Goal: Transaction & Acquisition: Purchase product/service

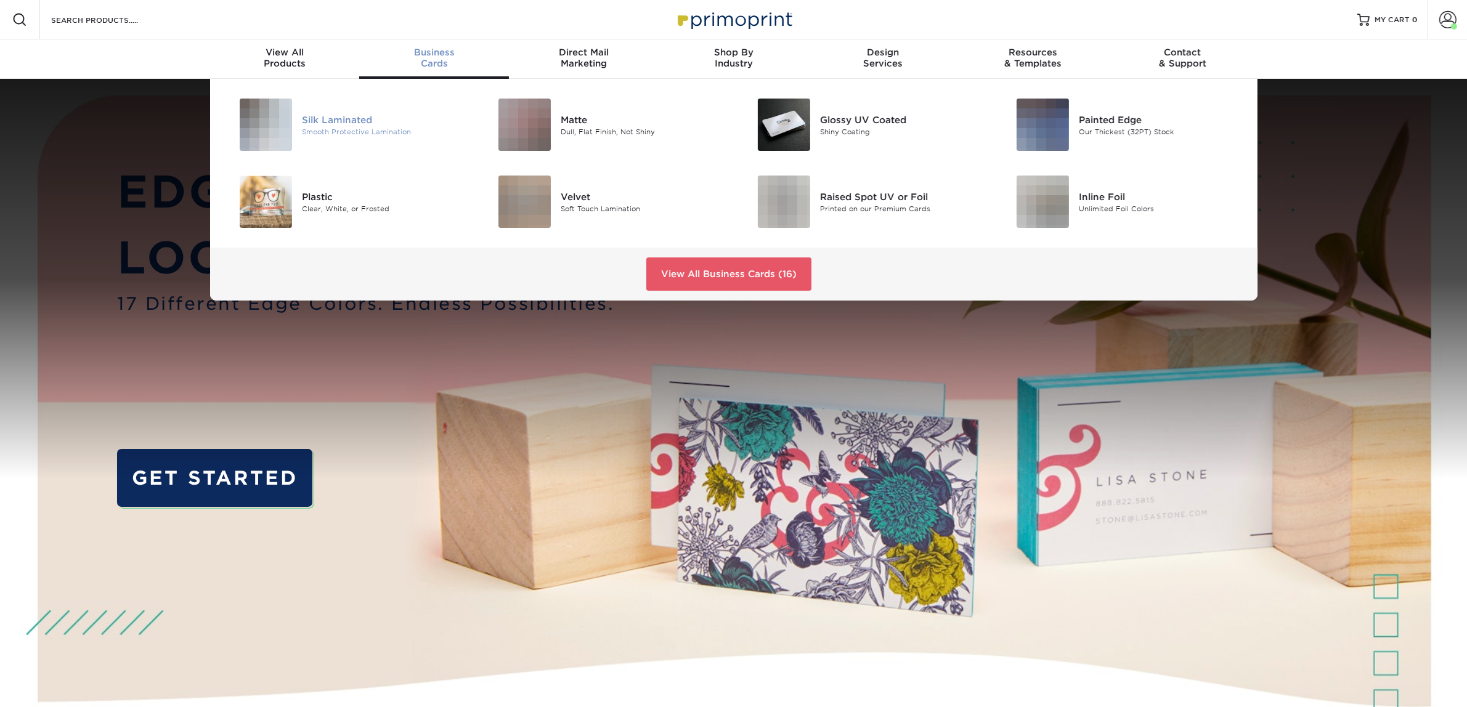
click at [336, 118] on div "Silk Laminated" at bounding box center [383, 120] width 163 height 14
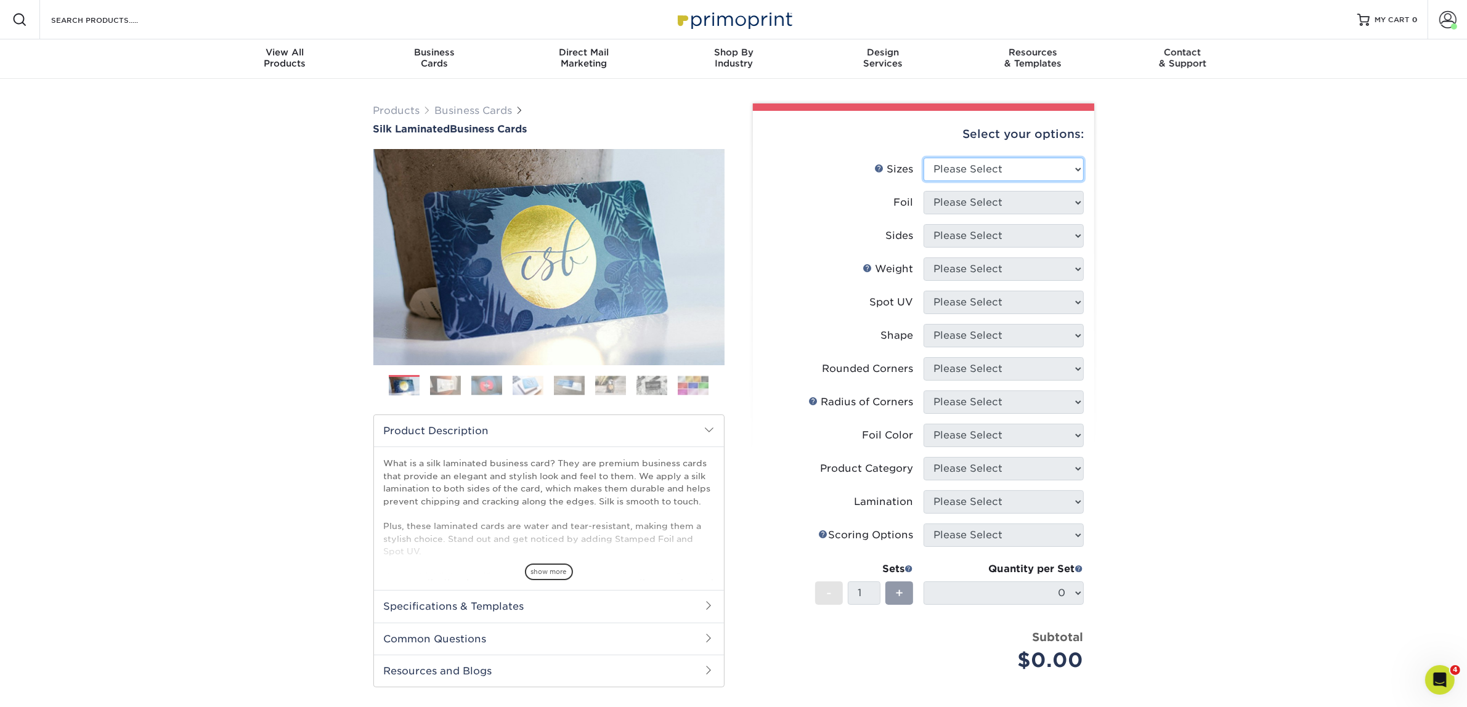
click at [1015, 168] on select "Please Select 1.5" x 3.5" - Mini 1.75" x 3.5" - Mini 2" x 2" - Square 2" x 3" -…" at bounding box center [1003, 169] width 160 height 23
select select "2.00x3.50"
click at [923, 158] on select "Please Select 1.5" x 3.5" - Mini 1.75" x 3.5" - Mini 2" x 2" - Square 2" x 3" -…" at bounding box center [1003, 169] width 160 height 23
click at [1009, 211] on select "Please Select Yes No" at bounding box center [1003, 202] width 160 height 23
select select "0"
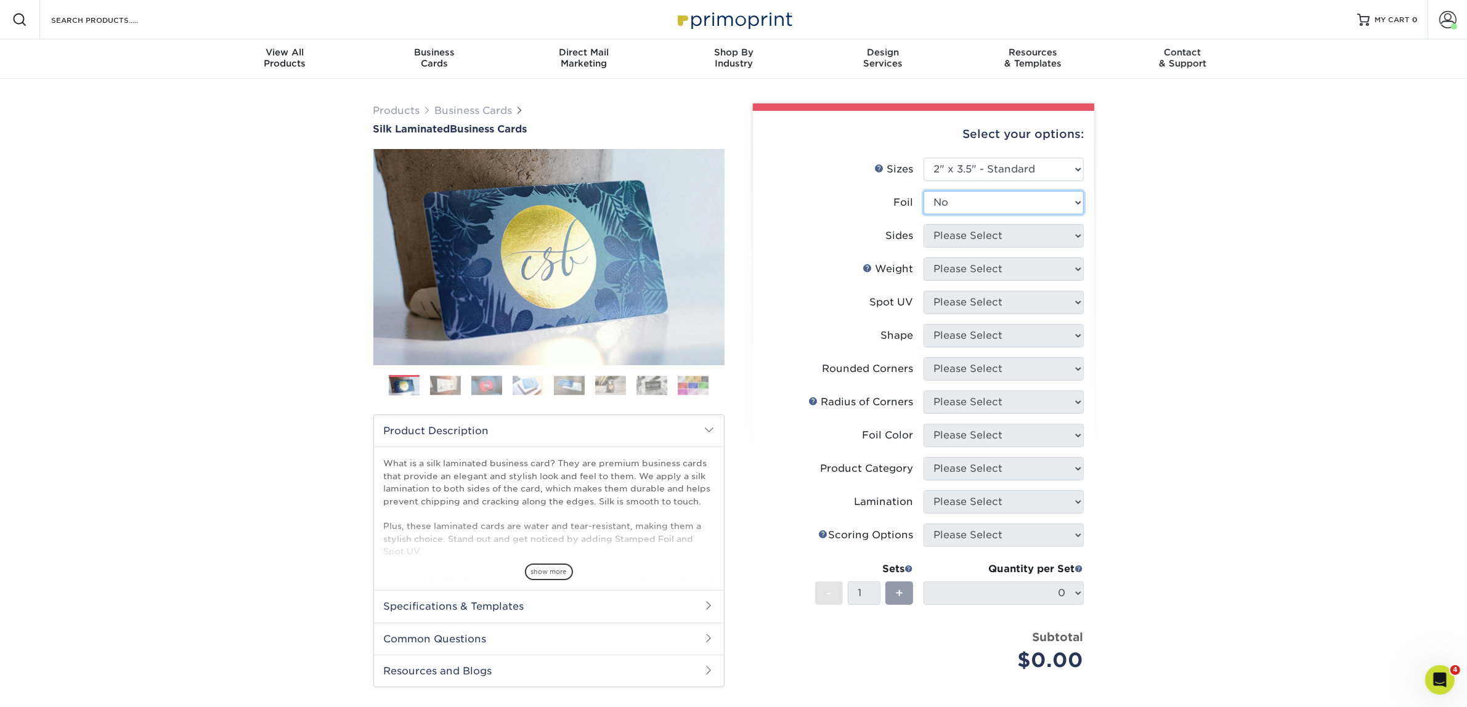
click at [923, 191] on select "Please Select Yes No" at bounding box center [1003, 202] width 160 height 23
click at [972, 240] on select "Please Select Print Both Sides Print Front Only" at bounding box center [1003, 235] width 160 height 23
select select "13abbda7-1d64-4f25-8bb2-c179b224825d"
click at [923, 224] on select "Please Select Print Both Sides Print Front Only" at bounding box center [1003, 235] width 160 height 23
click at [961, 262] on select "Please Select 16PT" at bounding box center [1003, 268] width 160 height 23
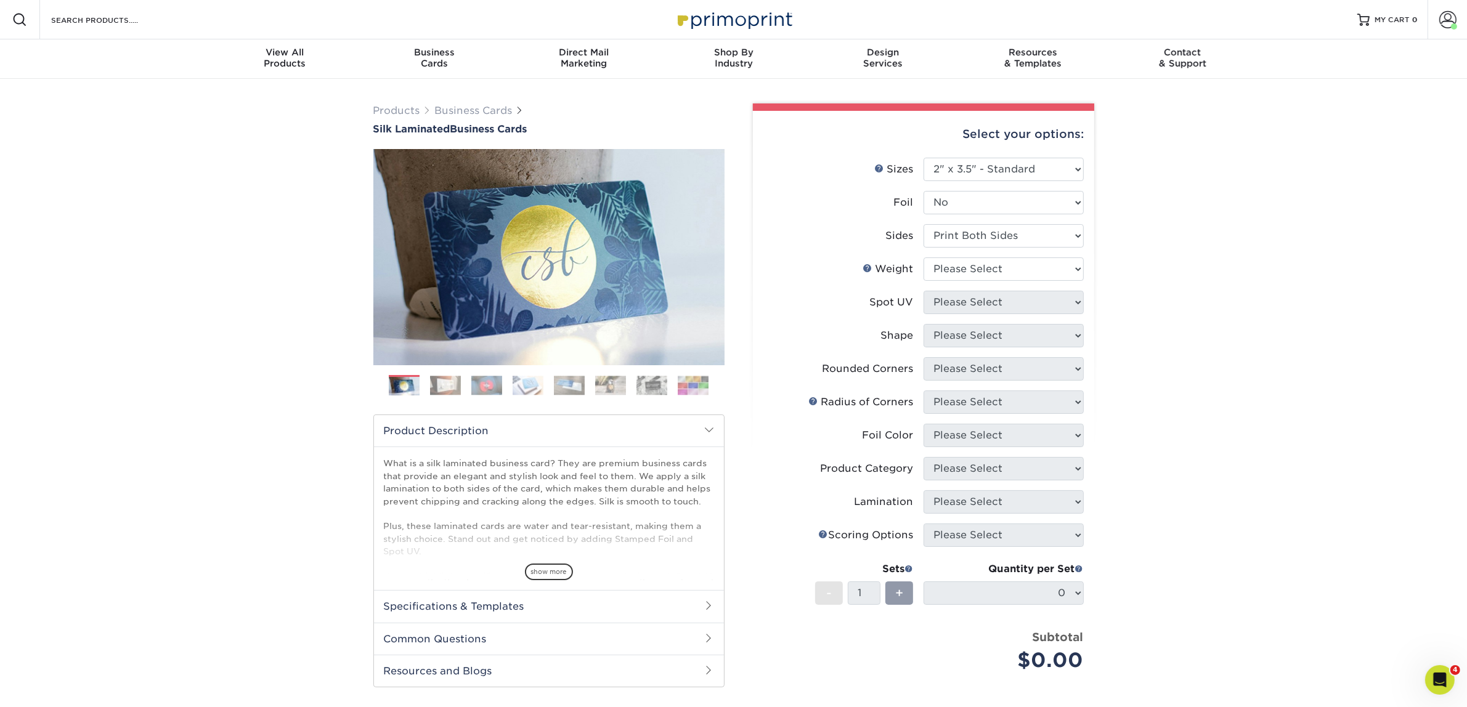
click at [964, 320] on li "Spot UV Please Select No Spot UV Front and Back (Both Sides) Front Only Back On…" at bounding box center [923, 307] width 320 height 33
drag, startPoint x: 972, startPoint y: 265, endPoint x: 972, endPoint y: 277, distance: 12.3
click at [972, 265] on select "Please Select 16PT" at bounding box center [1003, 268] width 160 height 23
select select "16PT"
click at [923, 257] on select "Please Select 16PT" at bounding box center [1003, 268] width 160 height 23
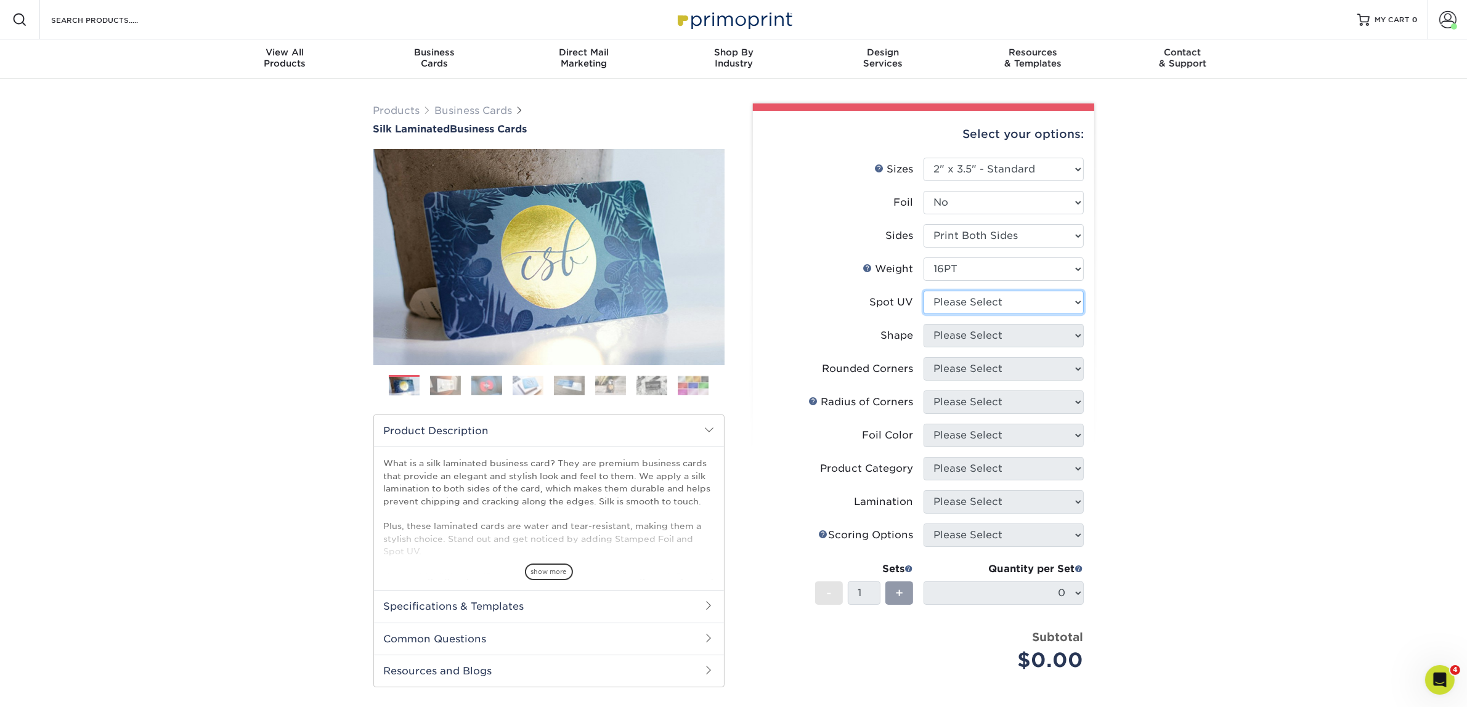
click at [965, 302] on select "Please Select No Spot UV Front and Back (Both Sides) Front Only Back Only" at bounding box center [1003, 302] width 160 height 23
select select "3"
click at [923, 291] on select "Please Select No Spot UV Front and Back (Both Sides) Front Only Back Only" at bounding box center [1003, 302] width 160 height 23
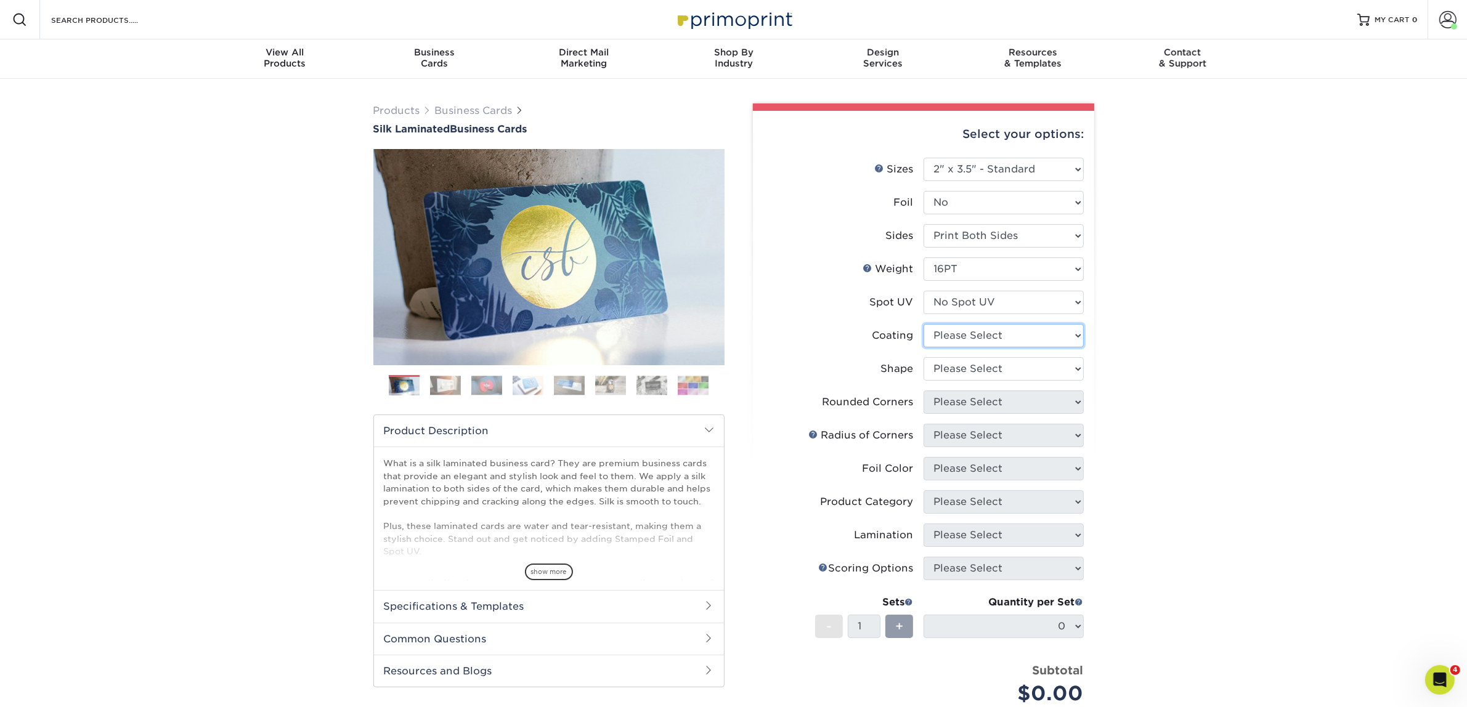
click at [968, 336] on select at bounding box center [1003, 335] width 160 height 23
select select "3e7618de-abca-4bda-9f97-8b9129e913d8"
click at [923, 324] on select at bounding box center [1003, 335] width 160 height 23
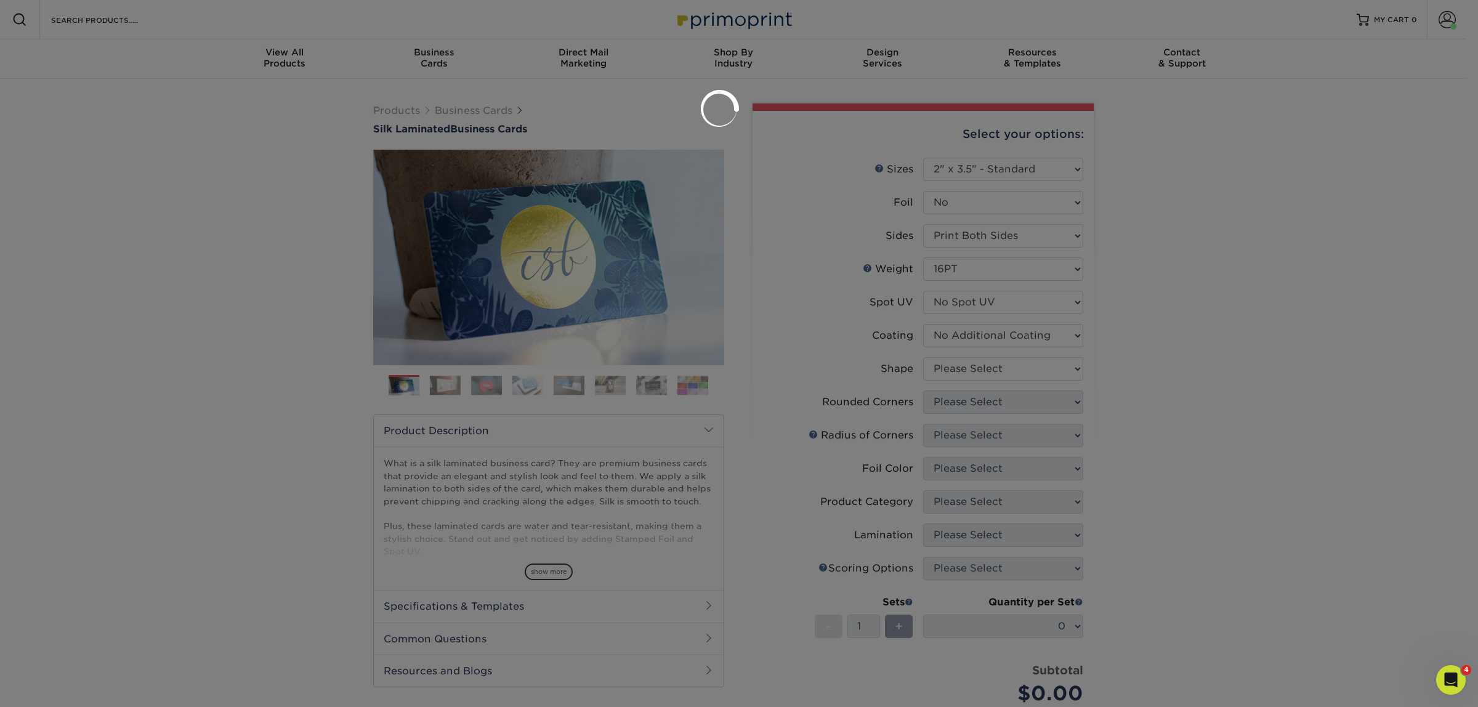
click at [964, 361] on div at bounding box center [739, 353] width 1478 height 707
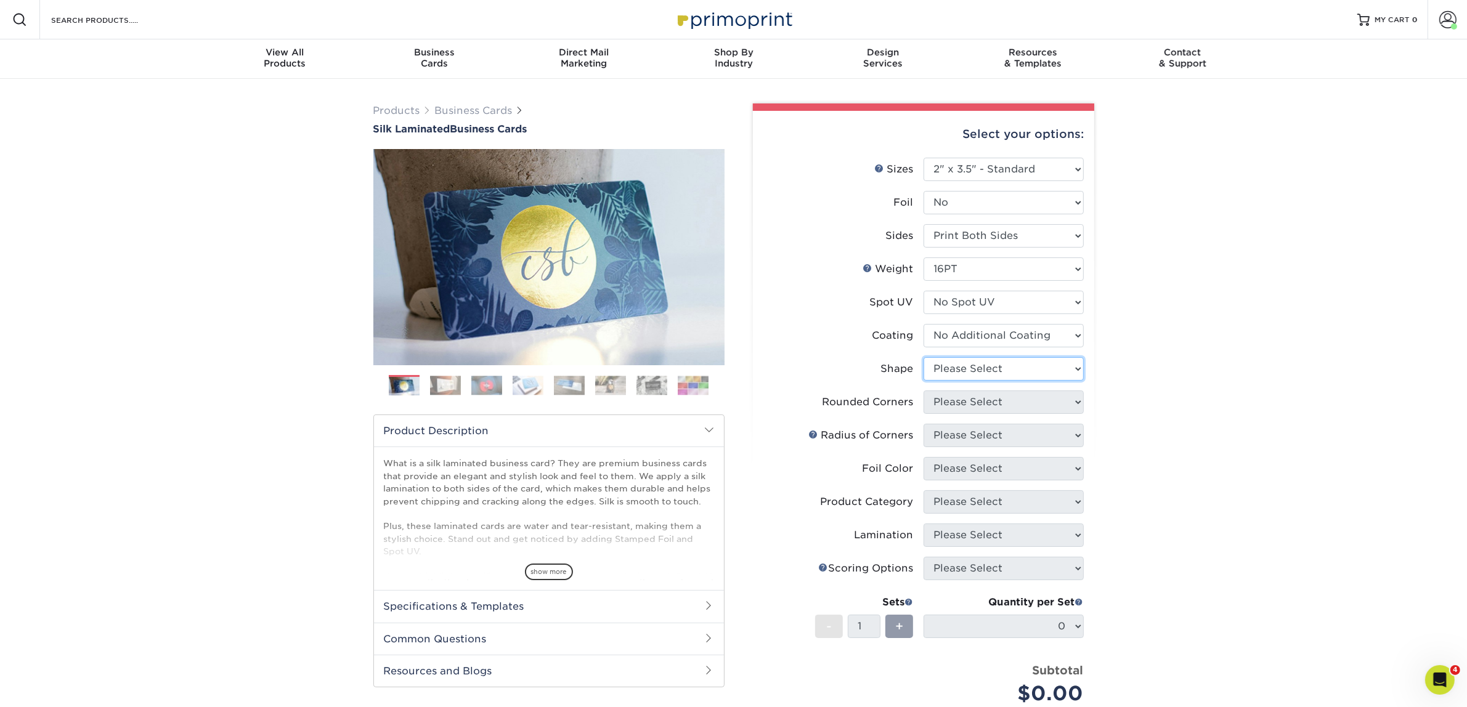
click at [940, 362] on select "Please Select Standard Oval" at bounding box center [1003, 368] width 160 height 23
select select "standard"
click at [923, 357] on select "Please Select Standard Oval" at bounding box center [1003, 368] width 160 height 23
click at [964, 394] on select "Please Select Yes - Round 2 Corners Yes - Round 4 Corners No" at bounding box center [1003, 401] width 160 height 23
select select "0"
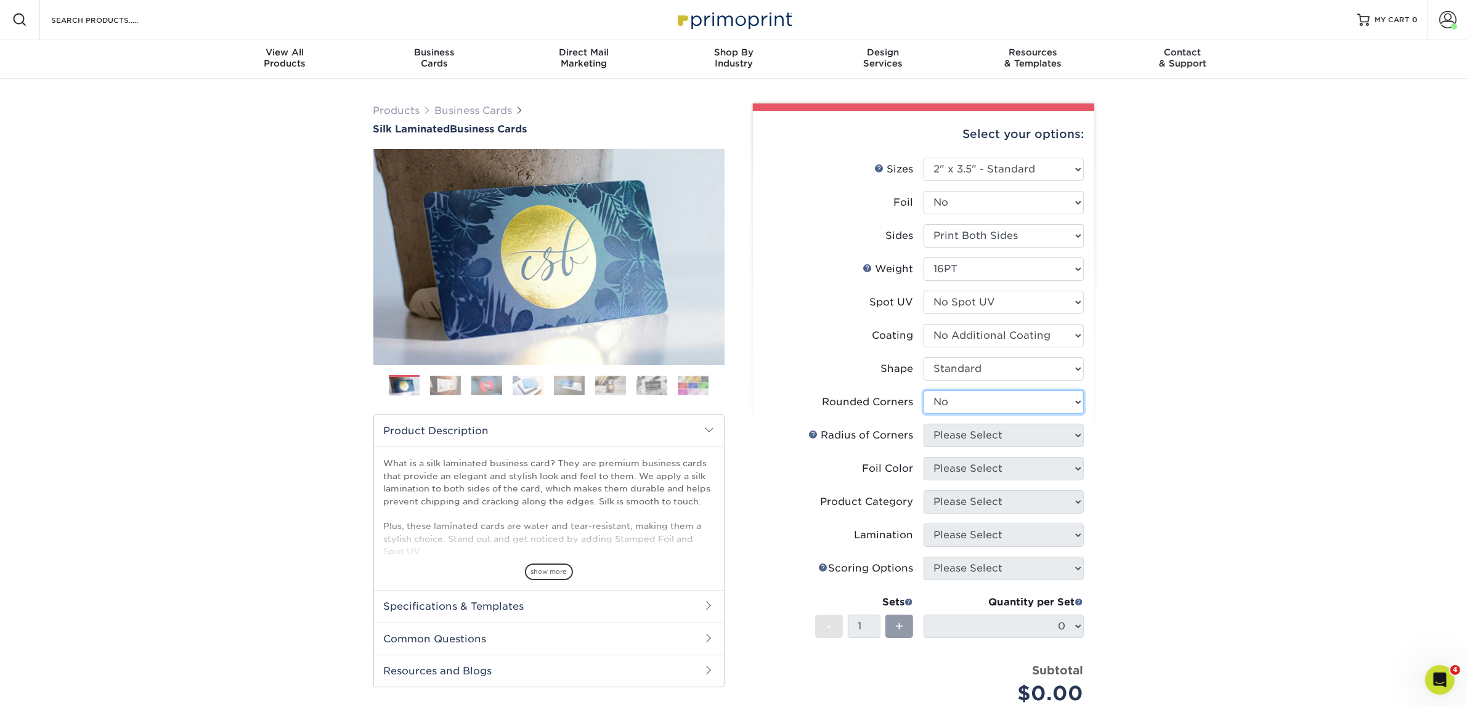
click at [923, 390] on select "Please Select Yes - Round 2 Corners Yes - Round 4 Corners No" at bounding box center [1003, 401] width 160 height 23
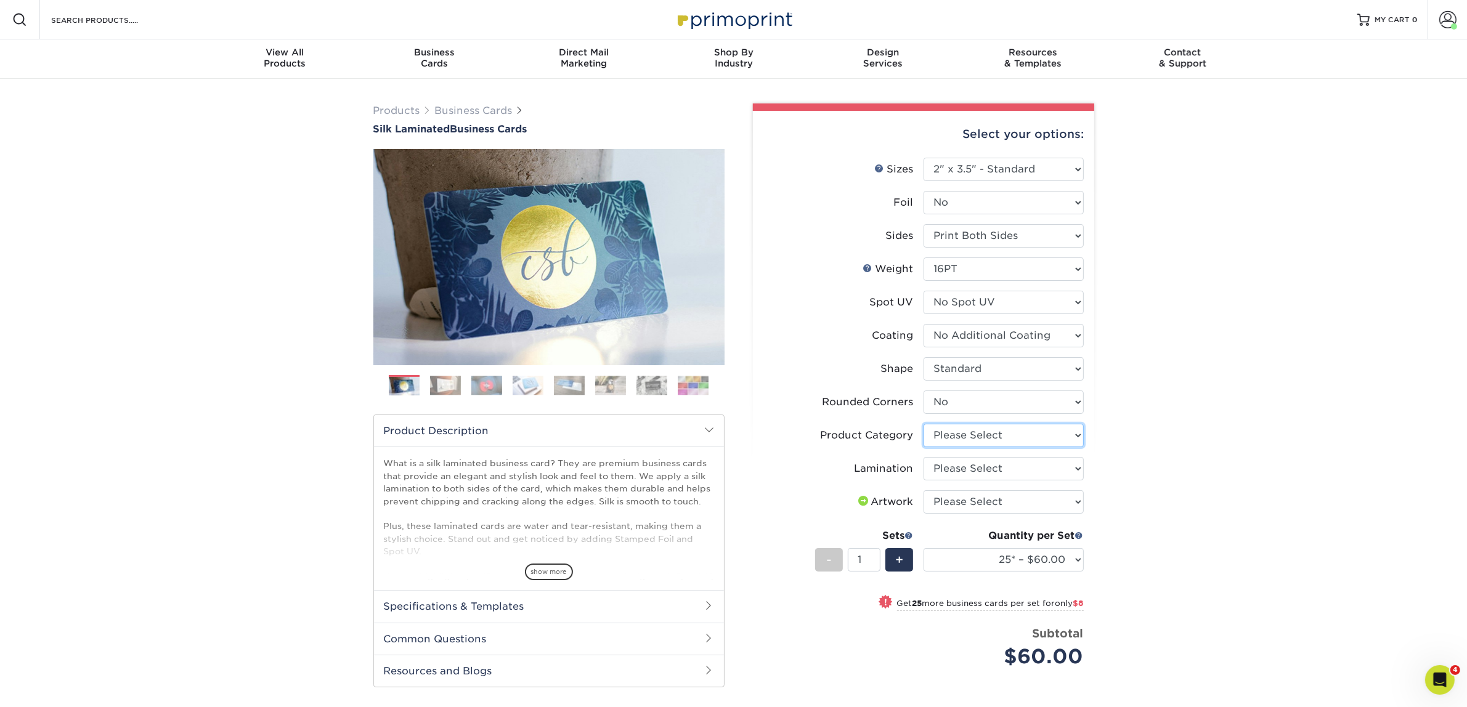
click at [952, 436] on select "Please Select Business Cards" at bounding box center [1003, 435] width 160 height 23
select select "3b5148f1-0588-4f88-a218-97bcfdce65c1"
click at [923, 424] on select "Please Select Business Cards" at bounding box center [1003, 435] width 160 height 23
click at [950, 467] on select "Please Select Silk" at bounding box center [1003, 468] width 160 height 23
select select "ccacb42f-45f7-42d3-bbd3-7c8421cf37f0"
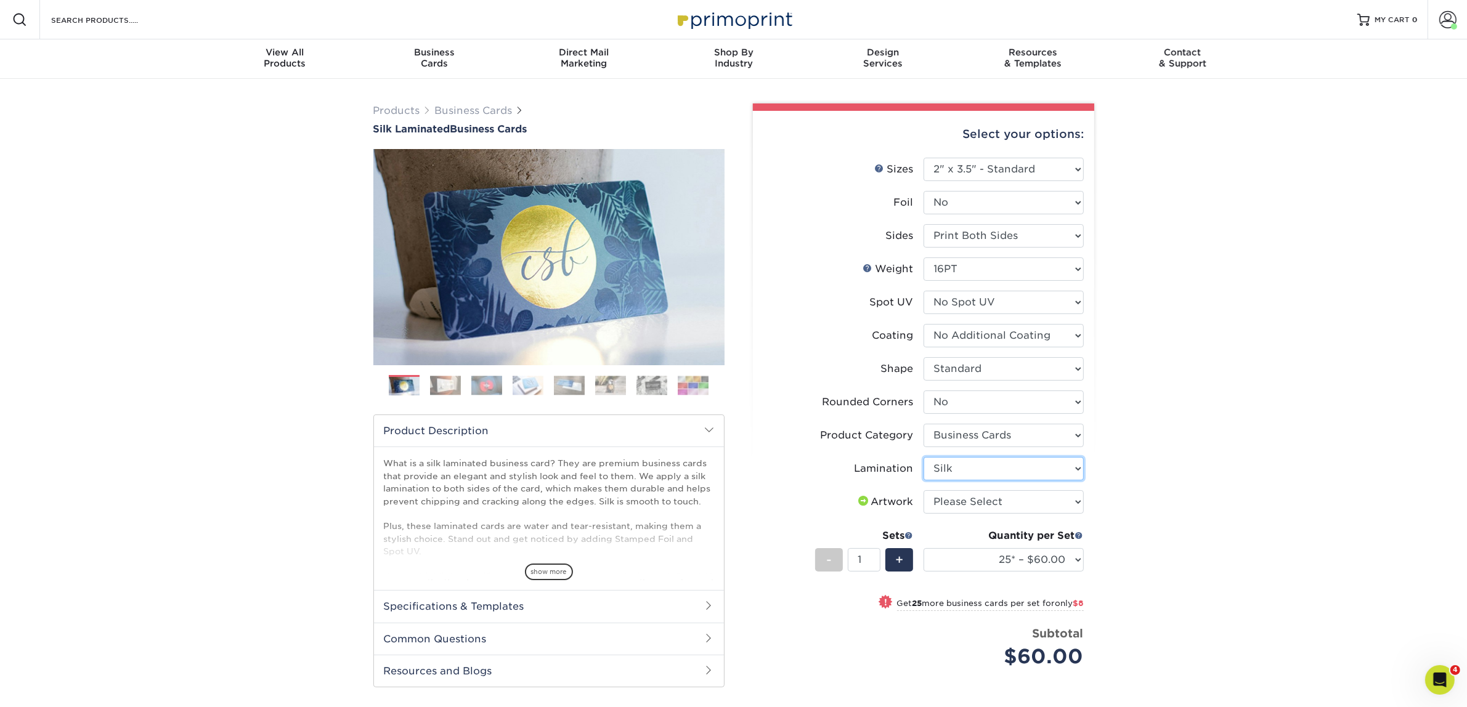
click at [923, 457] on select "Please Select Silk" at bounding box center [1003, 468] width 160 height 23
drag, startPoint x: 953, startPoint y: 503, endPoint x: 952, endPoint y: 509, distance: 6.9
click at [953, 503] on select "Please Select I will upload files I need a design - $100" at bounding box center [1003, 501] width 160 height 23
select select "upload"
click at [923, 490] on select "Please Select I will upload files I need a design - $100" at bounding box center [1003, 501] width 160 height 23
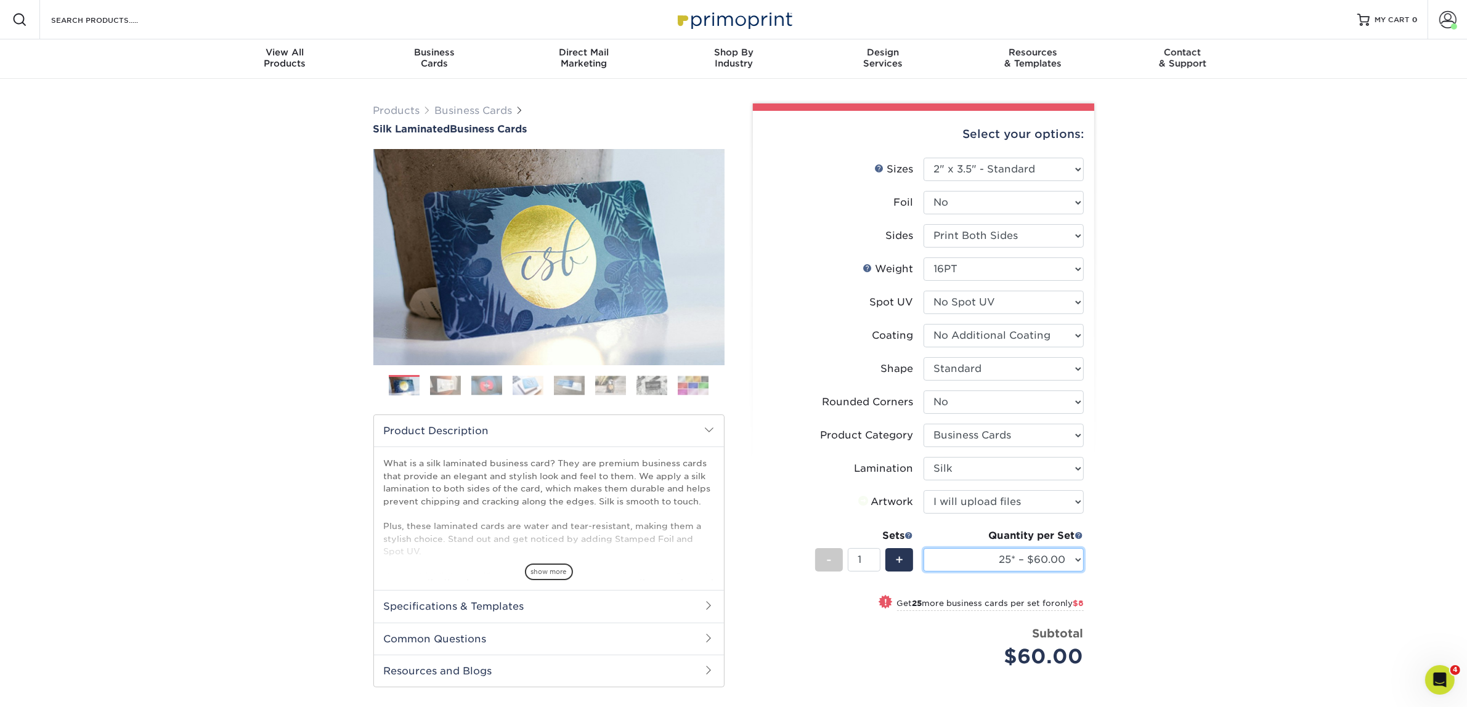
click at [949, 567] on select "25* – $60.00 50* – $68.00 75* – $76.00 100* – $84.00 250* – $92.00 500 – $96.00…" at bounding box center [1003, 559] width 160 height 23
select select "50* – $68.00"
click at [923, 548] on select "25* – $60.00 50* – $68.00 75* – $76.00 100* – $84.00 250* – $92.00 500 – $96.00…" at bounding box center [1003, 559] width 160 height 23
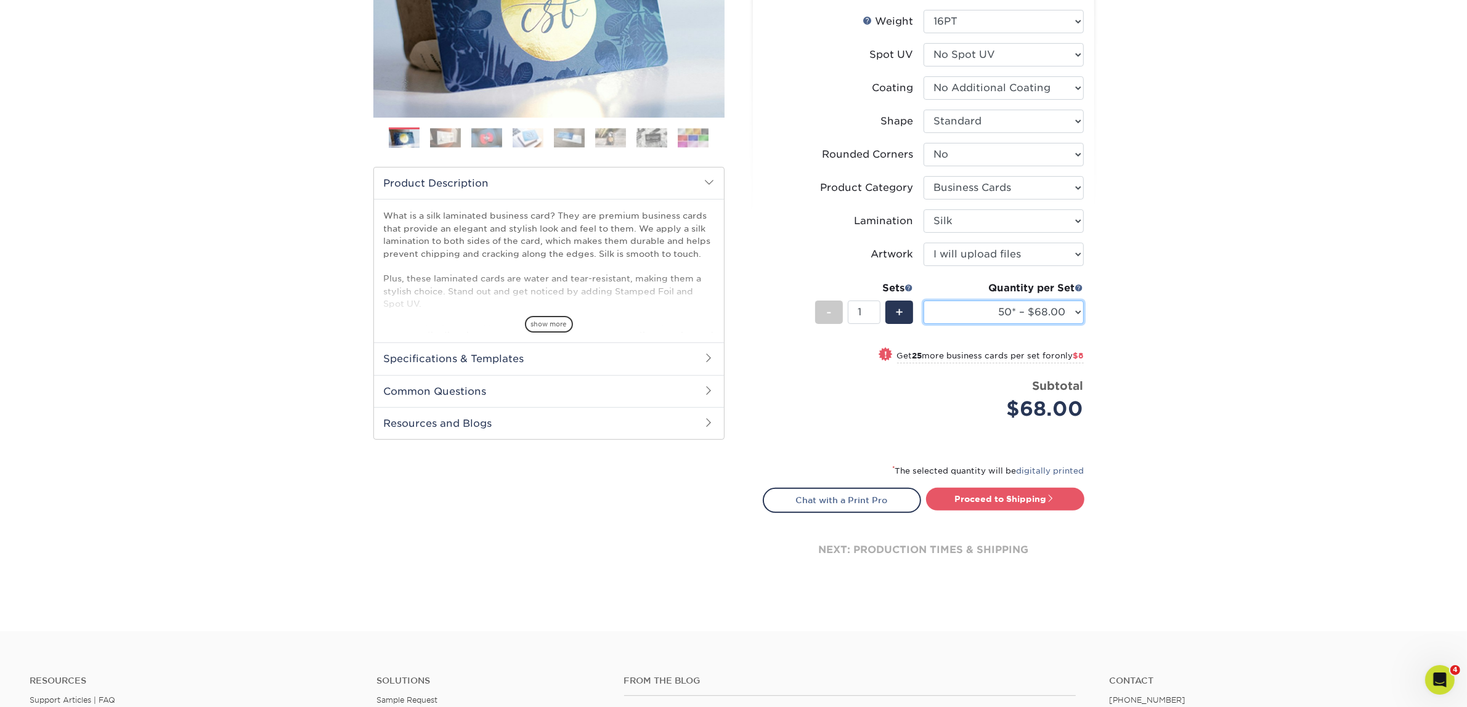
scroll to position [528, 0]
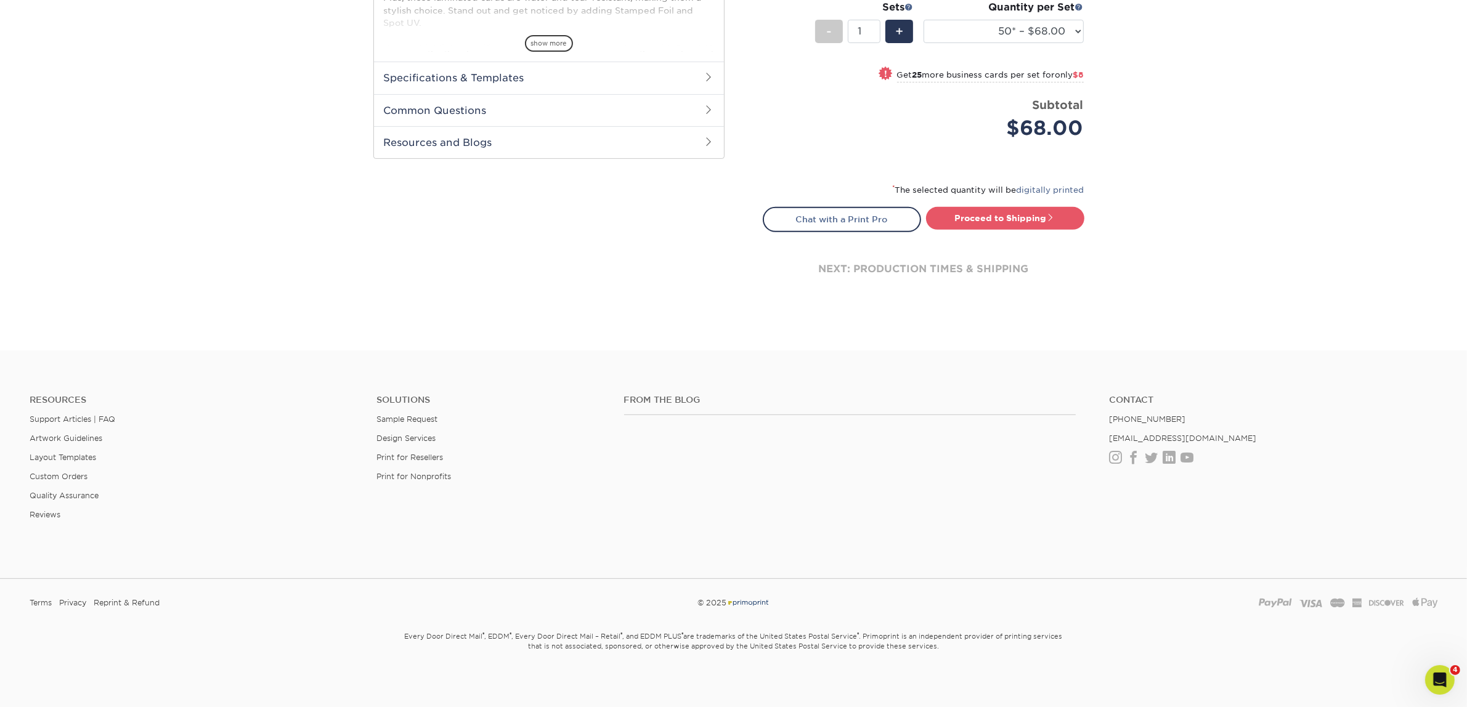
click at [1020, 228] on div "Proceed to Shipping" at bounding box center [1008, 219] width 170 height 25
click at [1087, 219] on div "Proceed to Shipping" at bounding box center [1008, 219] width 170 height 25
click at [1055, 213] on span at bounding box center [1050, 217] width 9 height 9
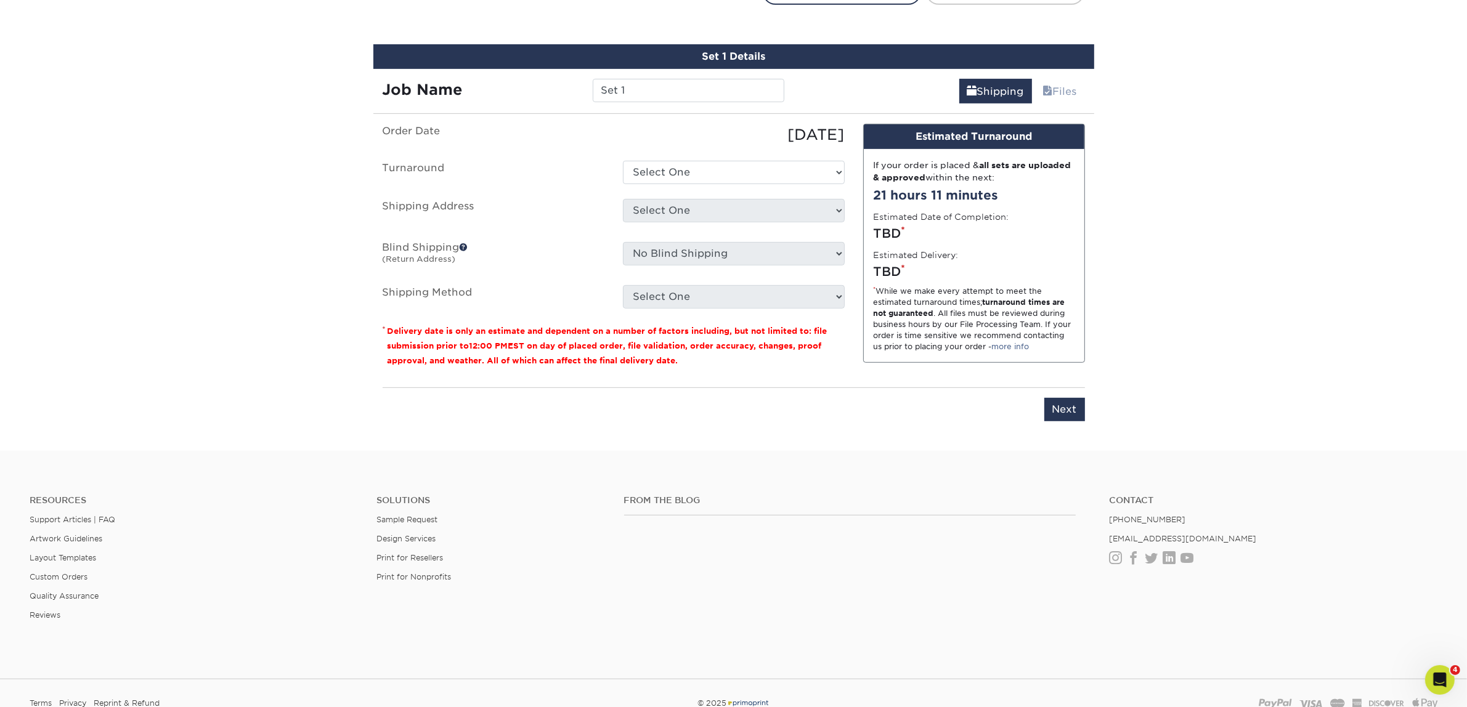
scroll to position [767, 0]
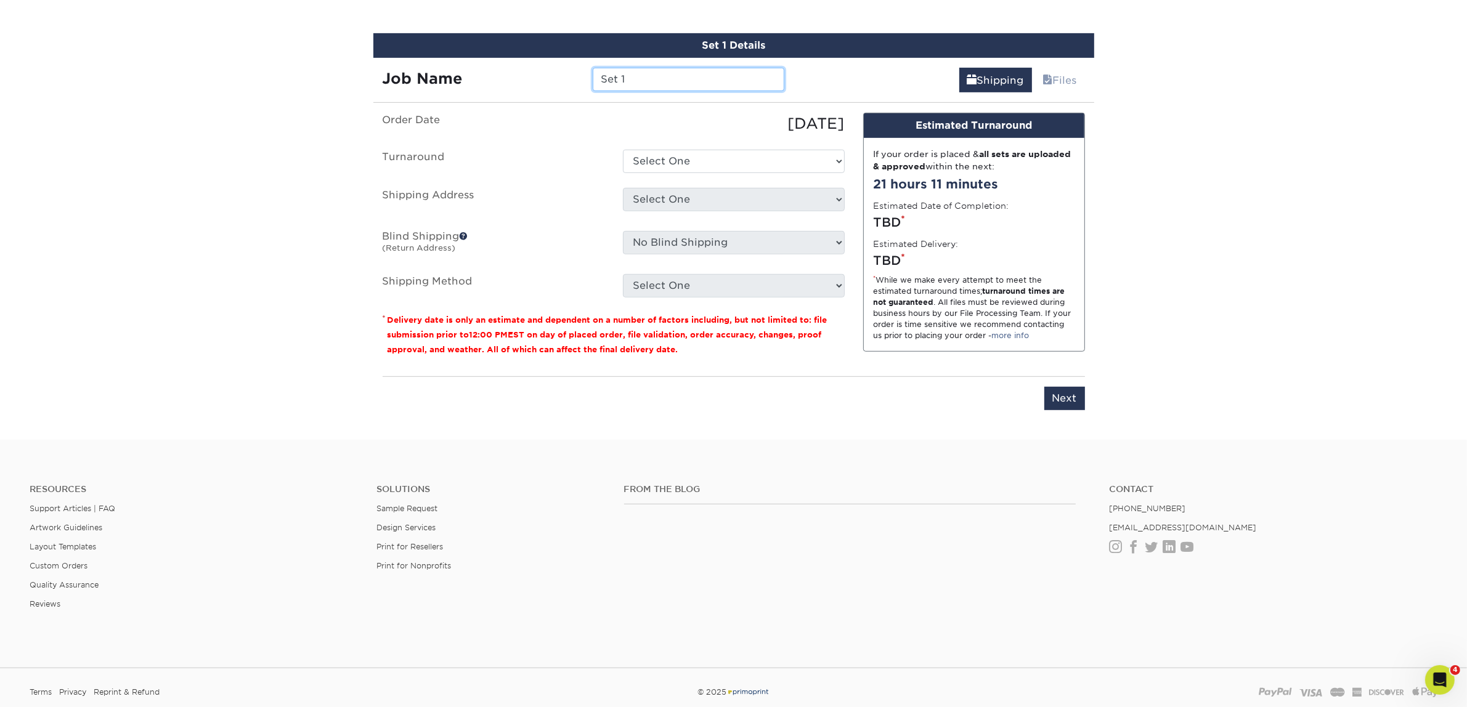
drag, startPoint x: 653, startPoint y: 75, endPoint x: 564, endPoint y: 81, distance: 89.5
click at [564, 81] on div "Job Name Set 1" at bounding box center [583, 79] width 421 height 23
paste input "[PERSON_NAME]"
type input "[PERSON_NAME]"
click at [702, 150] on select "Select One 2-4 Business Days 2 Day Next Business Day" at bounding box center [734, 161] width 222 height 23
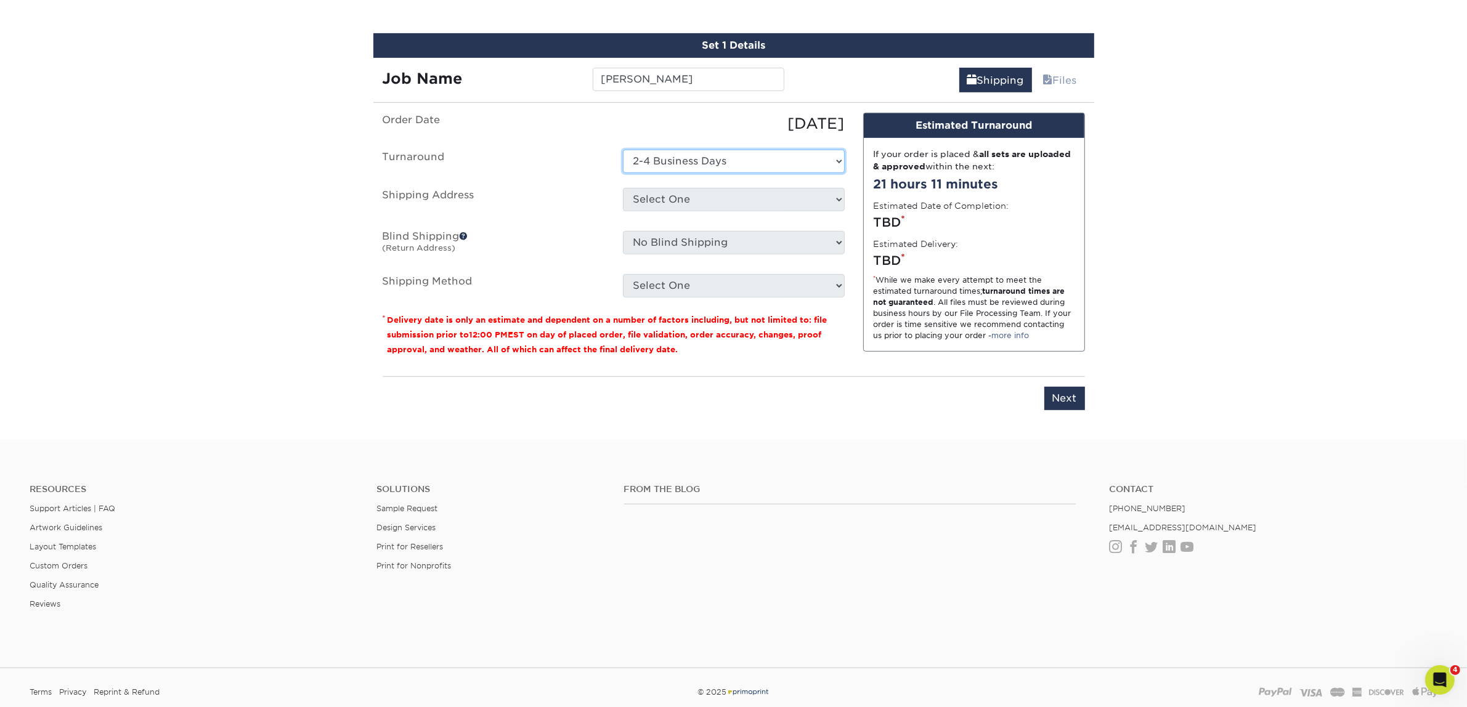
click at [623, 150] on select "Select One 2-4 Business Days 2 Day Next Business Day" at bounding box center [734, 161] width 222 height 23
click at [709, 168] on select "Select One 2-4 Business Days 2 Day Next Business Day" at bounding box center [734, 161] width 222 height 23
click at [714, 164] on select "Select One 2-4 Business Days 2 Day Next Business Day" at bounding box center [734, 161] width 222 height 23
click at [692, 156] on select "Select One 2-4 Business Days 2 Day Next Business Day" at bounding box center [734, 161] width 222 height 23
select select "f9db79c3-1a4a-4e44-929a-f5908b16e8b0"
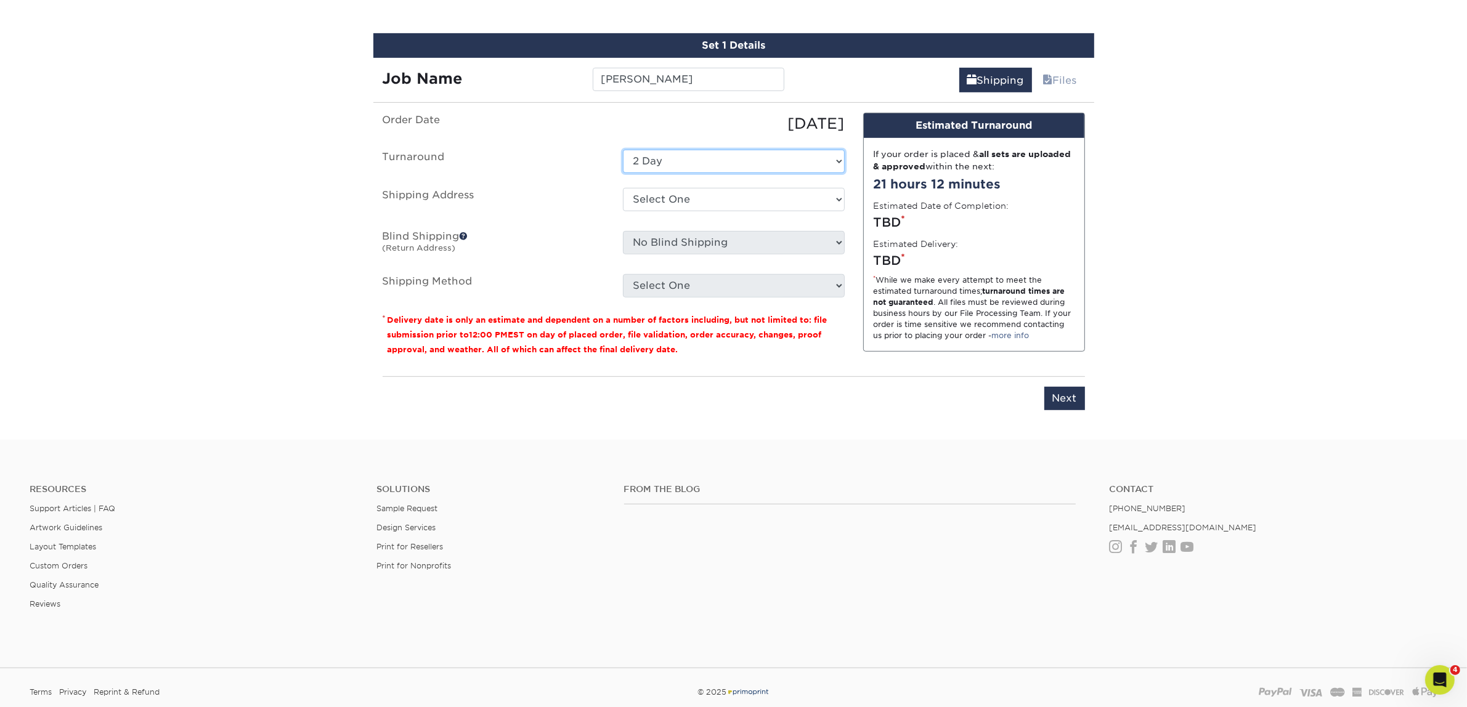
click at [623, 150] on select "Select One 2-4 Business Days 2 Day Next Business Day" at bounding box center [734, 161] width 222 height 23
click at [679, 211] on div "Select One Atlanta Office Austin Office Dallas Office Denver Office Houston Off…" at bounding box center [733, 202] width 240 height 28
click at [687, 195] on select "Select One Atlanta Office Austin Office Dallas Office Denver Office Houston Off…" at bounding box center [734, 199] width 222 height 23
select select "244487"
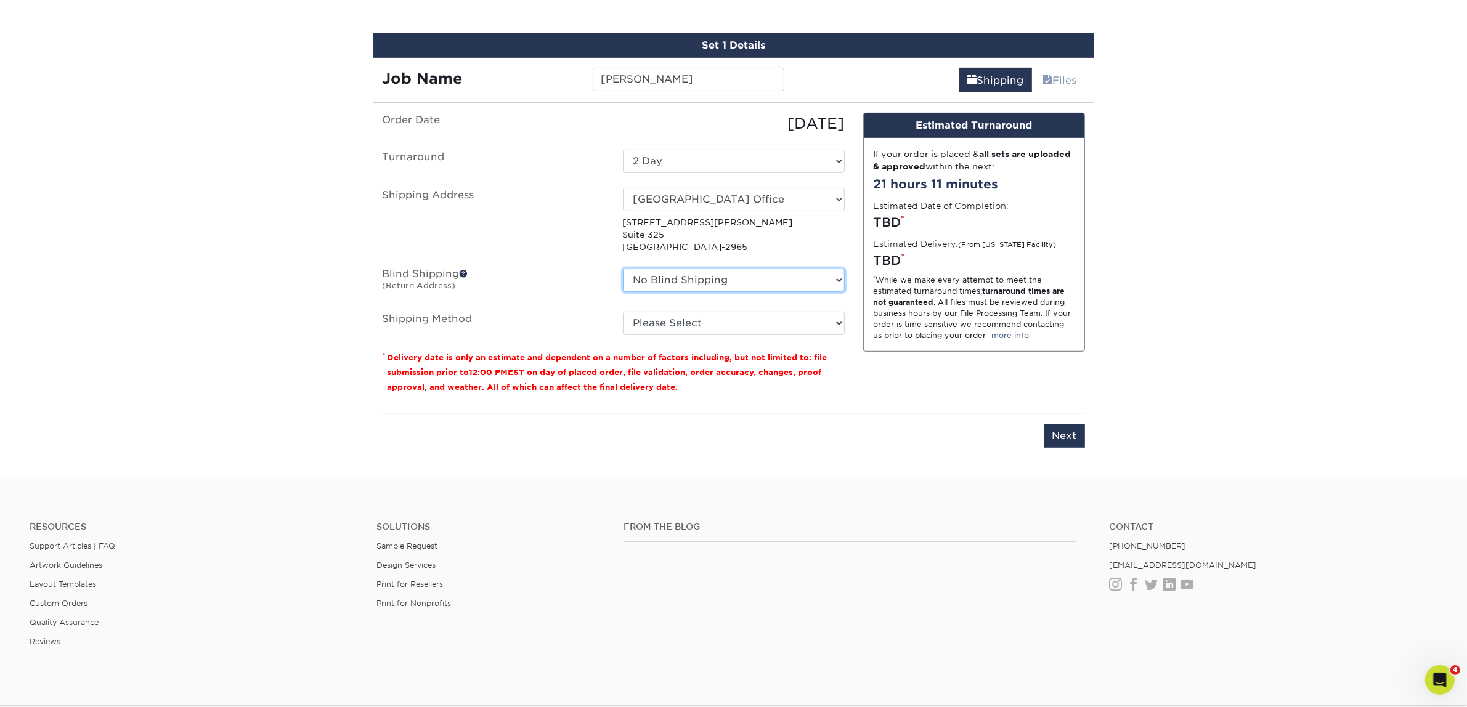
click at [684, 285] on select "No Blind Shipping Atlanta Office Austin Office Dallas Office Denver Office Hous…" at bounding box center [734, 280] width 222 height 23
click at [623, 269] on select "No Blind Shipping Atlanta Office Austin Office Dallas Office Denver Office Hous…" at bounding box center [734, 280] width 222 height 23
click at [678, 312] on select "Please Select Ground Shipping (+$7.84) 3 Day Shipping Service (+$15.36) 2 Day A…" at bounding box center [734, 323] width 222 height 23
click at [623, 312] on select "Please Select Ground Shipping (+$7.84) 3 Day Shipping Service (+$15.36) 2 Day A…" at bounding box center [734, 323] width 222 height 23
click at [721, 321] on select "Please Select Ground Shipping (+$7.84) 3 Day Shipping Service (+$15.36) 2 Day A…" at bounding box center [734, 323] width 222 height 23
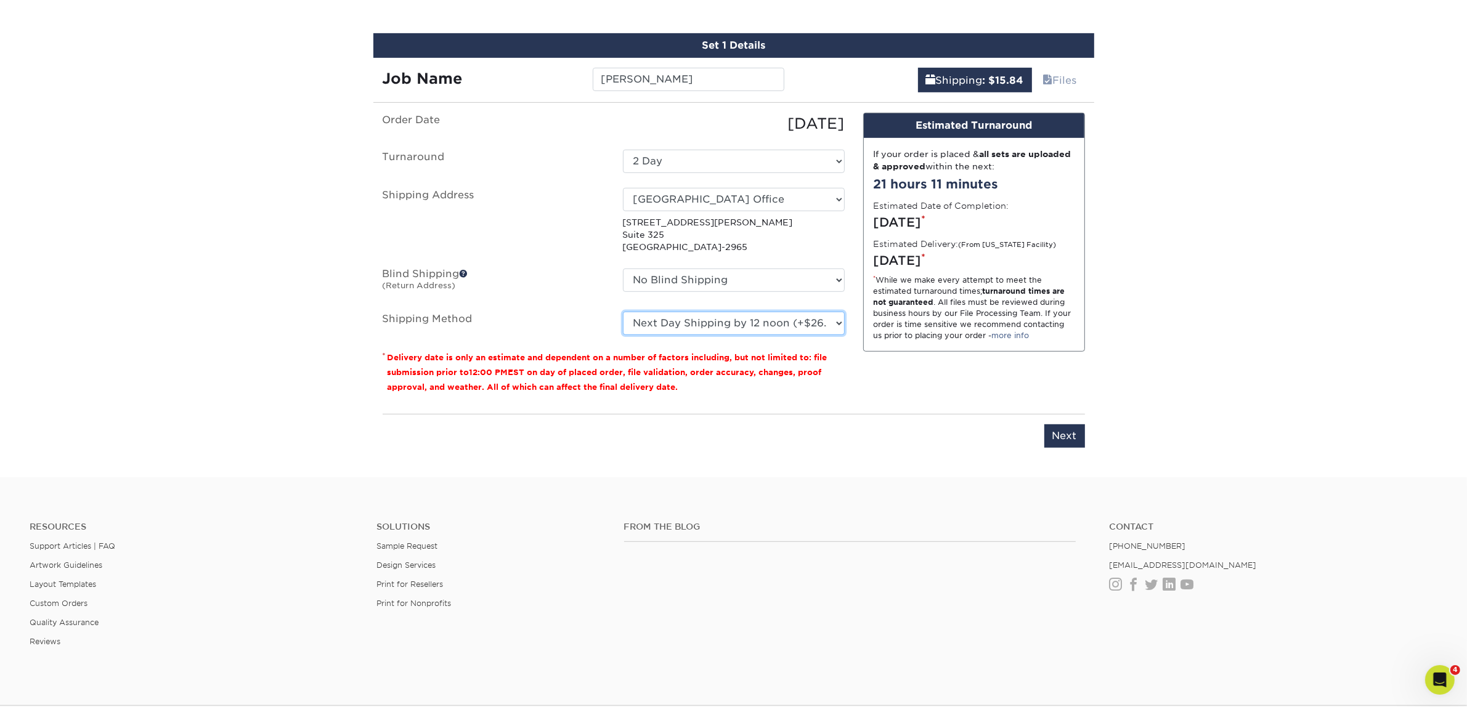
click at [623, 312] on select "Please Select Ground Shipping (+$7.84) 3 Day Shipping Service (+$15.36) 2 Day A…" at bounding box center [734, 323] width 222 height 23
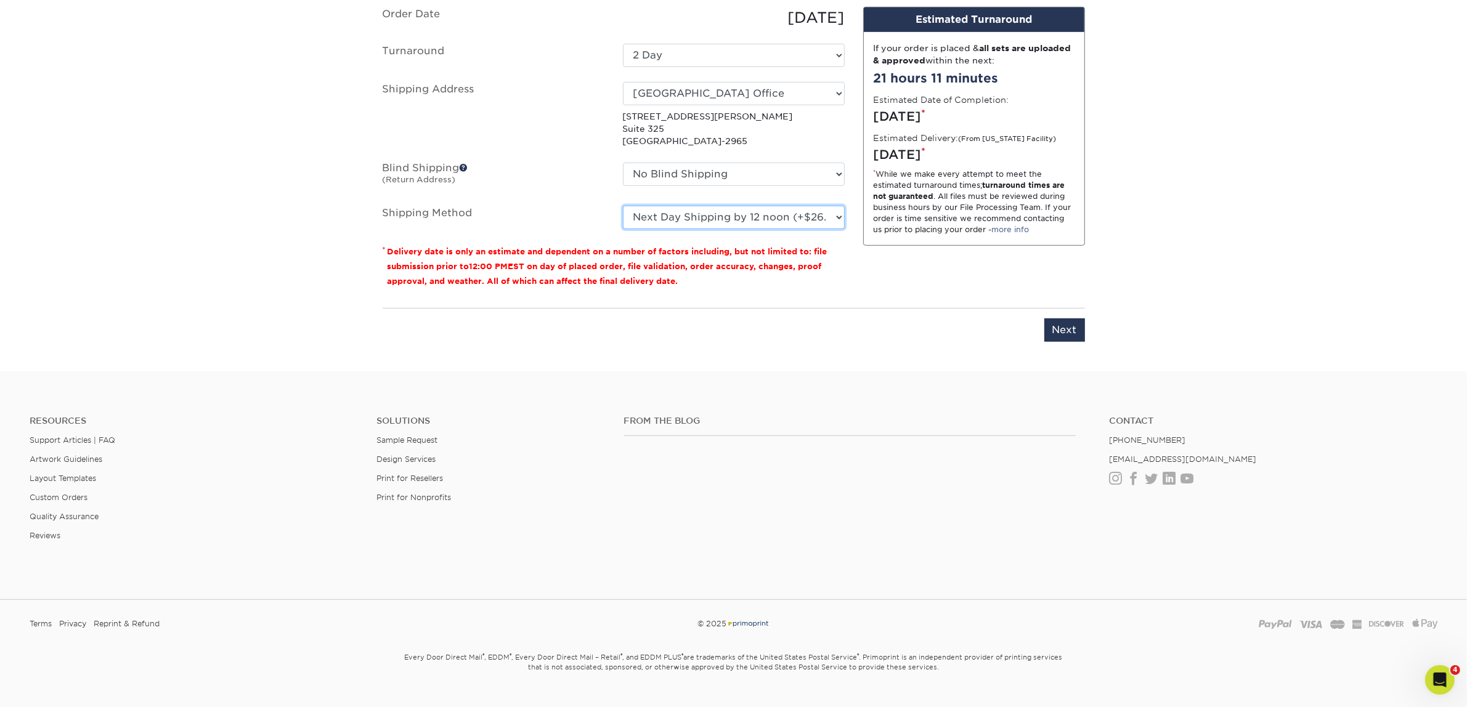
scroll to position [894, 0]
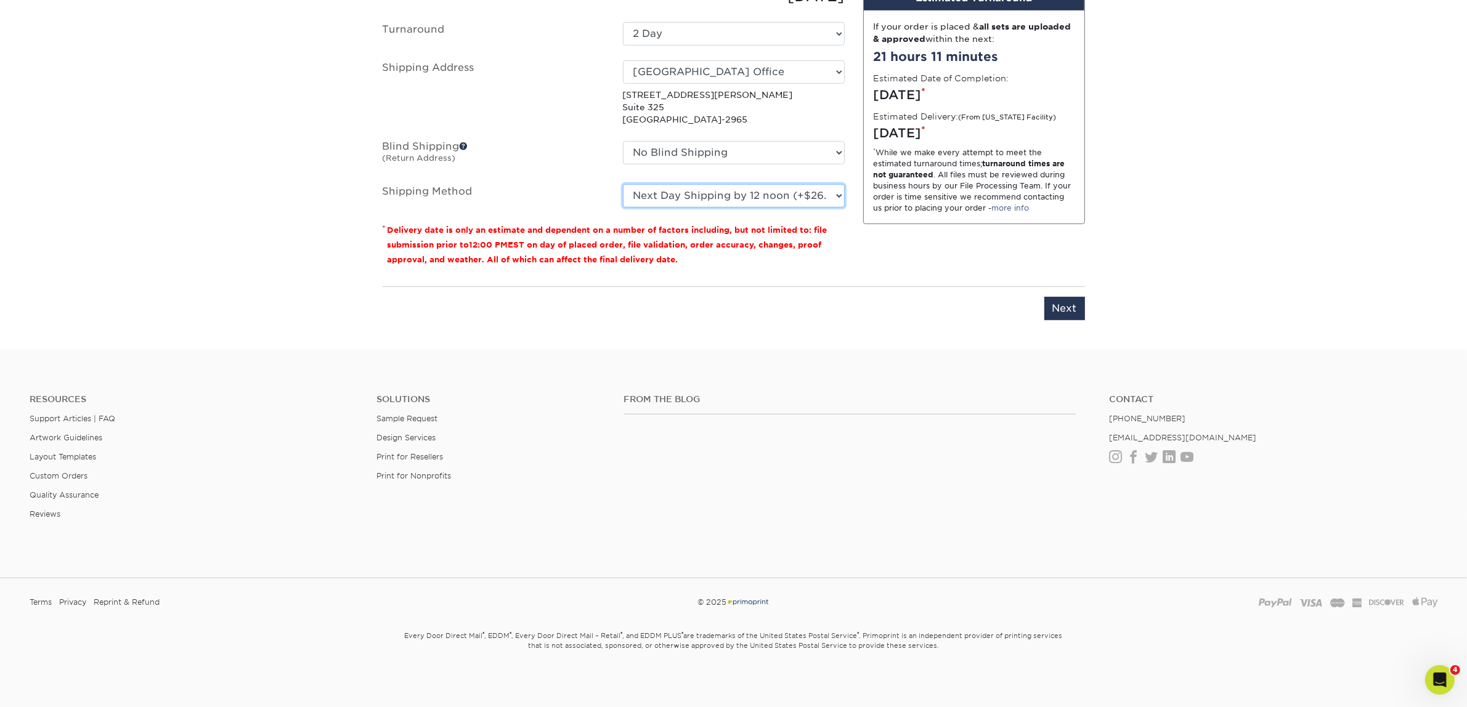
click at [766, 193] on select "Please Select Ground Shipping (+$7.84) 3 Day Shipping Service (+$15.36) 2 Day A…" at bounding box center [734, 195] width 222 height 23
click at [623, 184] on select "Please Select Ground Shipping (+$7.84) 3 Day Shipping Service (+$15.36) 2 Day A…" at bounding box center [734, 195] width 222 height 23
click at [787, 195] on select "Please Select Ground Shipping (+$7.84) 3 Day Shipping Service (+$15.36) 2 Day A…" at bounding box center [734, 195] width 222 height 23
click at [623, 184] on select "Please Select Ground Shipping (+$7.84) 3 Day Shipping Service (+$15.36) 2 Day A…" at bounding box center [734, 195] width 222 height 23
click at [761, 192] on select "Please Select Ground Shipping (+$7.84) 3 Day Shipping Service (+$15.36) 2 Day A…" at bounding box center [734, 195] width 222 height 23
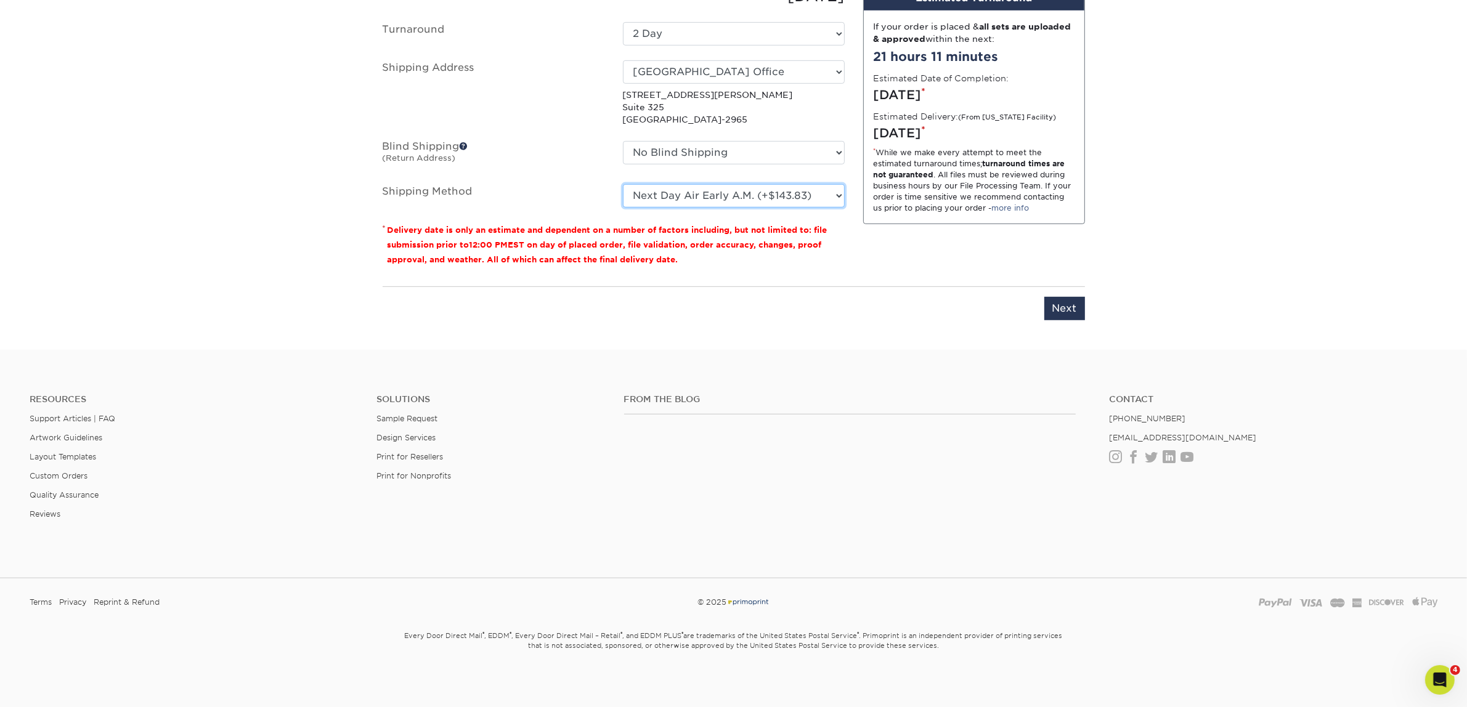
click at [623, 184] on select "Please Select Ground Shipping (+$7.84) 3 Day Shipping Service (+$15.36) 2 Day A…" at bounding box center [734, 195] width 222 height 23
click at [776, 192] on select "Please Select Ground Shipping (+$7.84) 3 Day Shipping Service (+$15.36) 2 Day A…" at bounding box center [734, 195] width 222 height 23
click at [623, 184] on select "Please Select Ground Shipping (+$7.84) 3 Day Shipping Service (+$15.36) 2 Day A…" at bounding box center [734, 195] width 222 height 23
click at [777, 194] on select "Please Select Ground Shipping (+$7.84) 3 Day Shipping Service (+$15.36) 2 Day A…" at bounding box center [734, 195] width 222 height 23
select select "02"
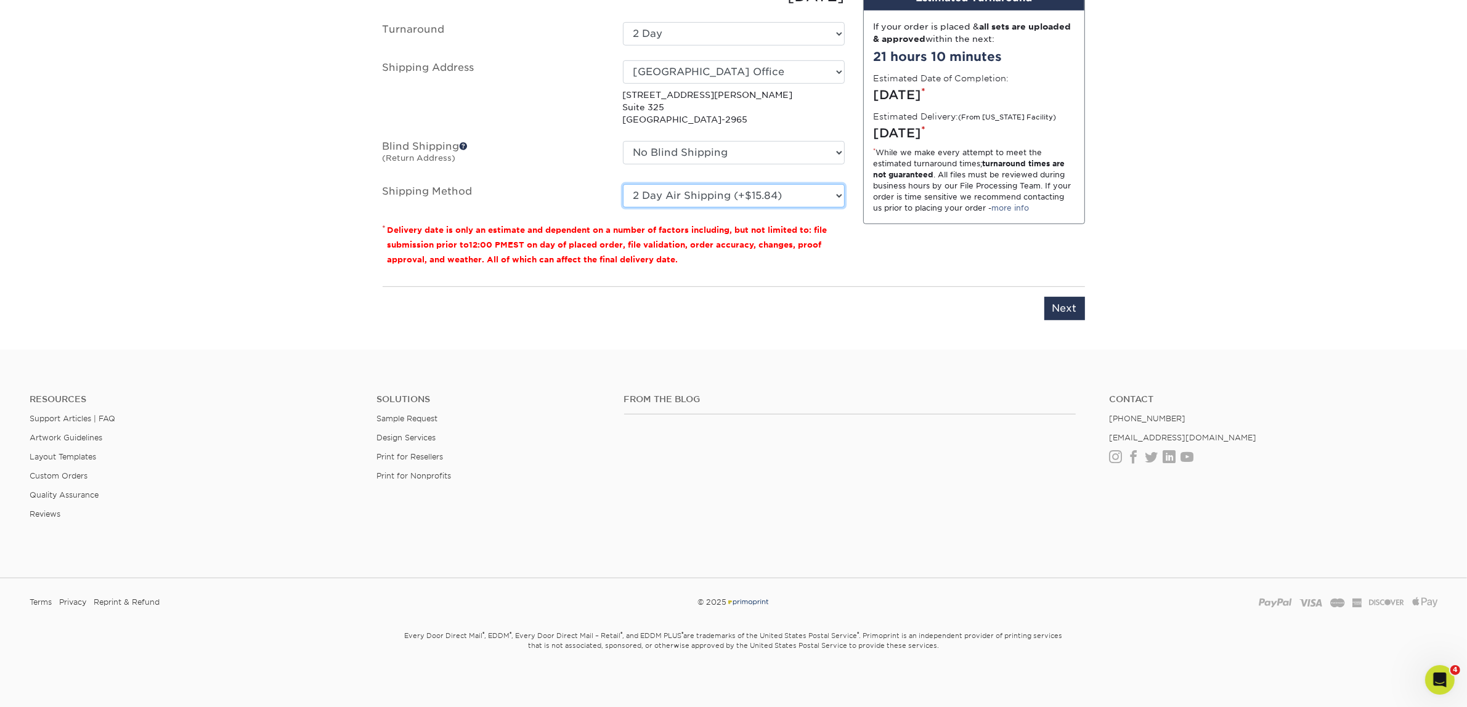
click at [623, 184] on select "Please Select Ground Shipping (+$7.84) 3 Day Shipping Service (+$15.36) 2 Day A…" at bounding box center [734, 195] width 222 height 23
click at [1053, 315] on input "Next" at bounding box center [1064, 308] width 41 height 23
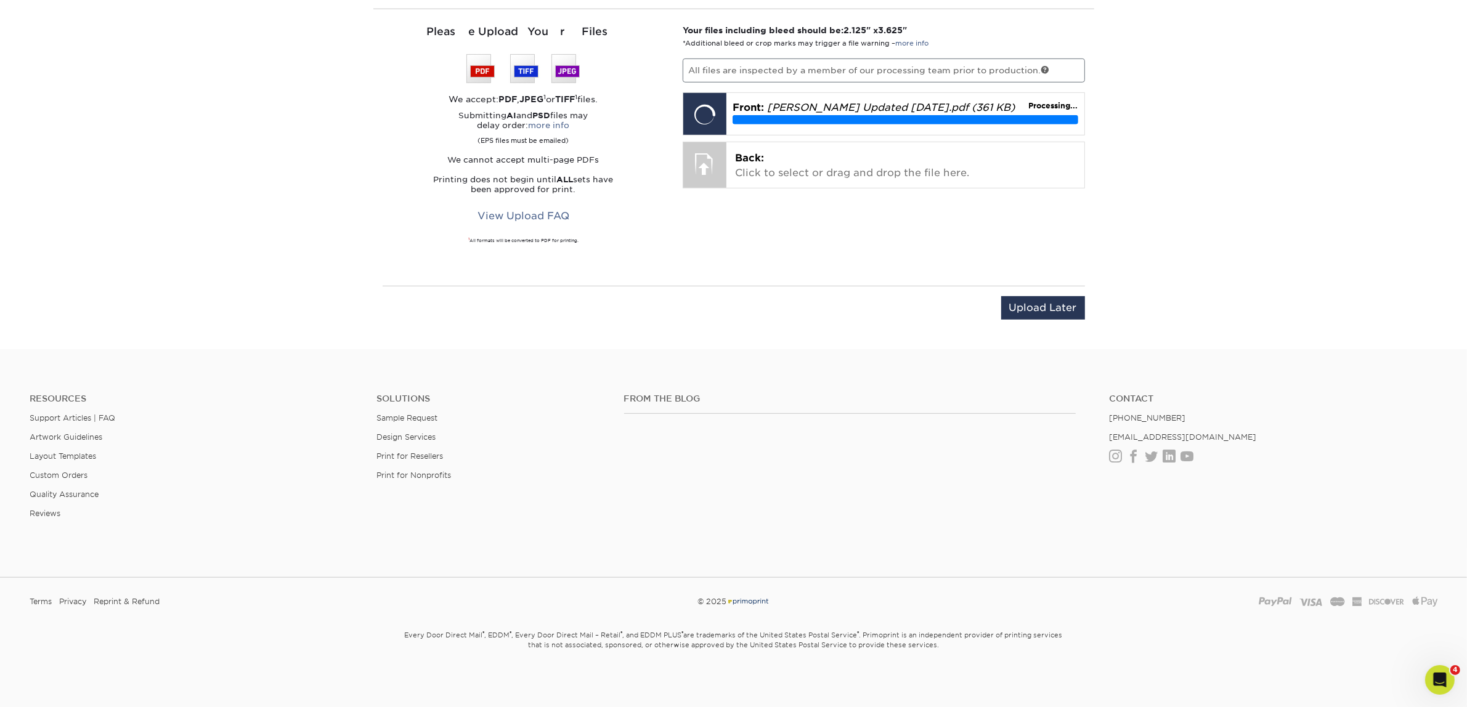
scroll to position [866, 0]
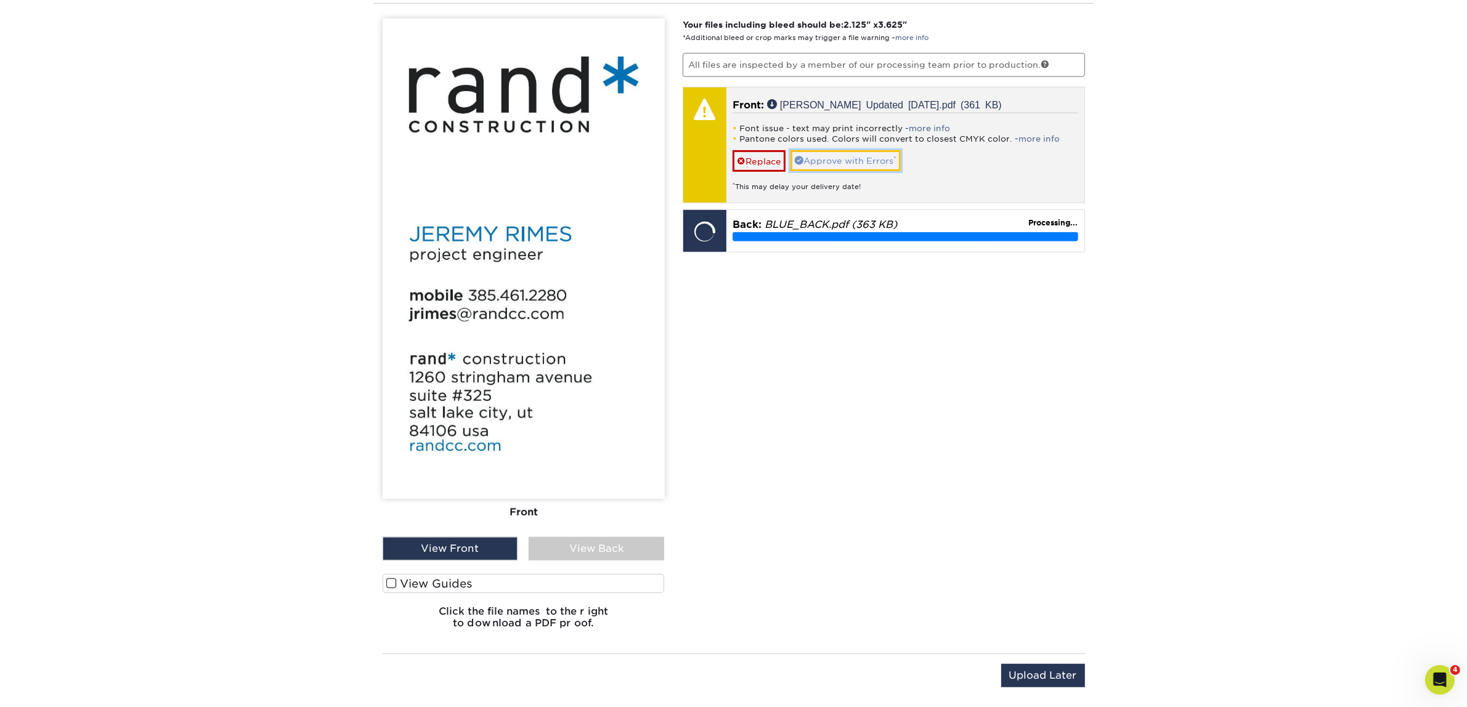
click at [833, 160] on link "Approve with Errors *" at bounding box center [845, 160] width 110 height 21
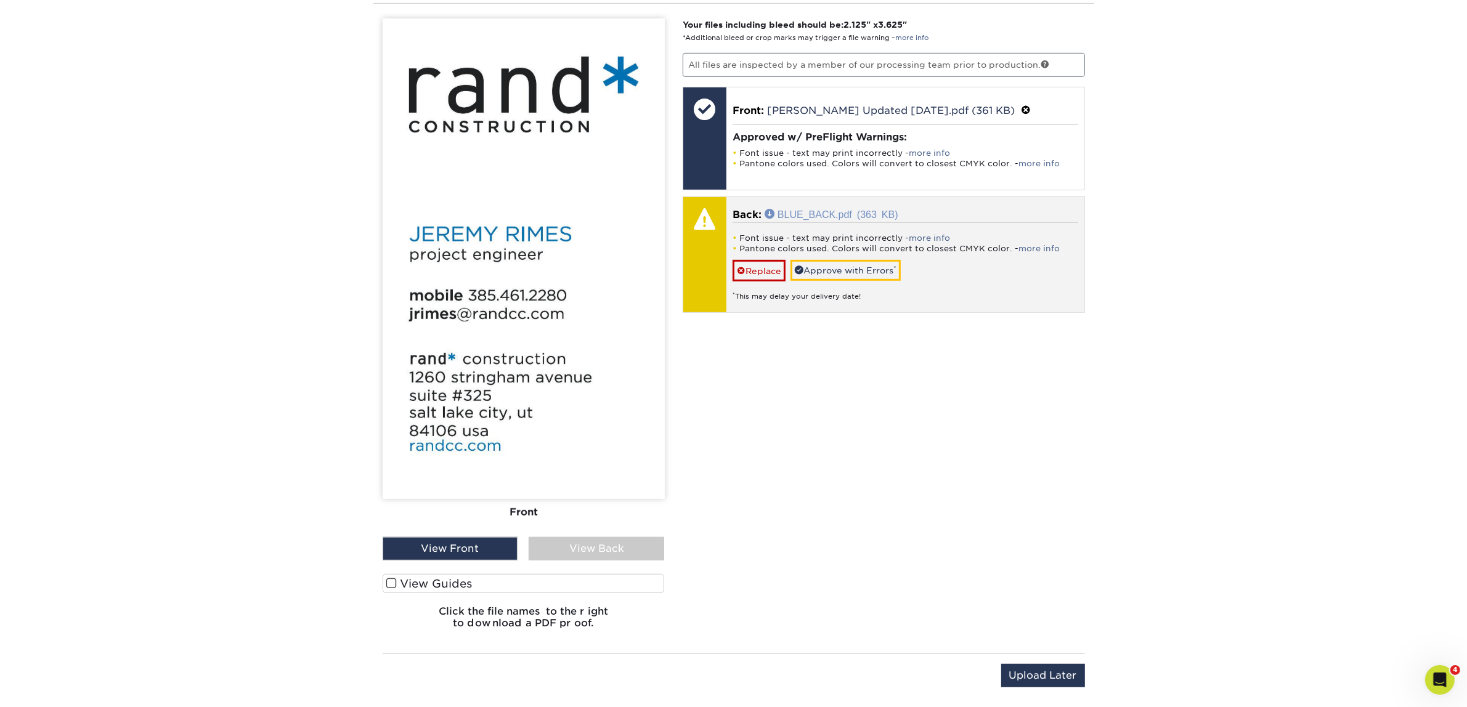
scroll to position [789, 0]
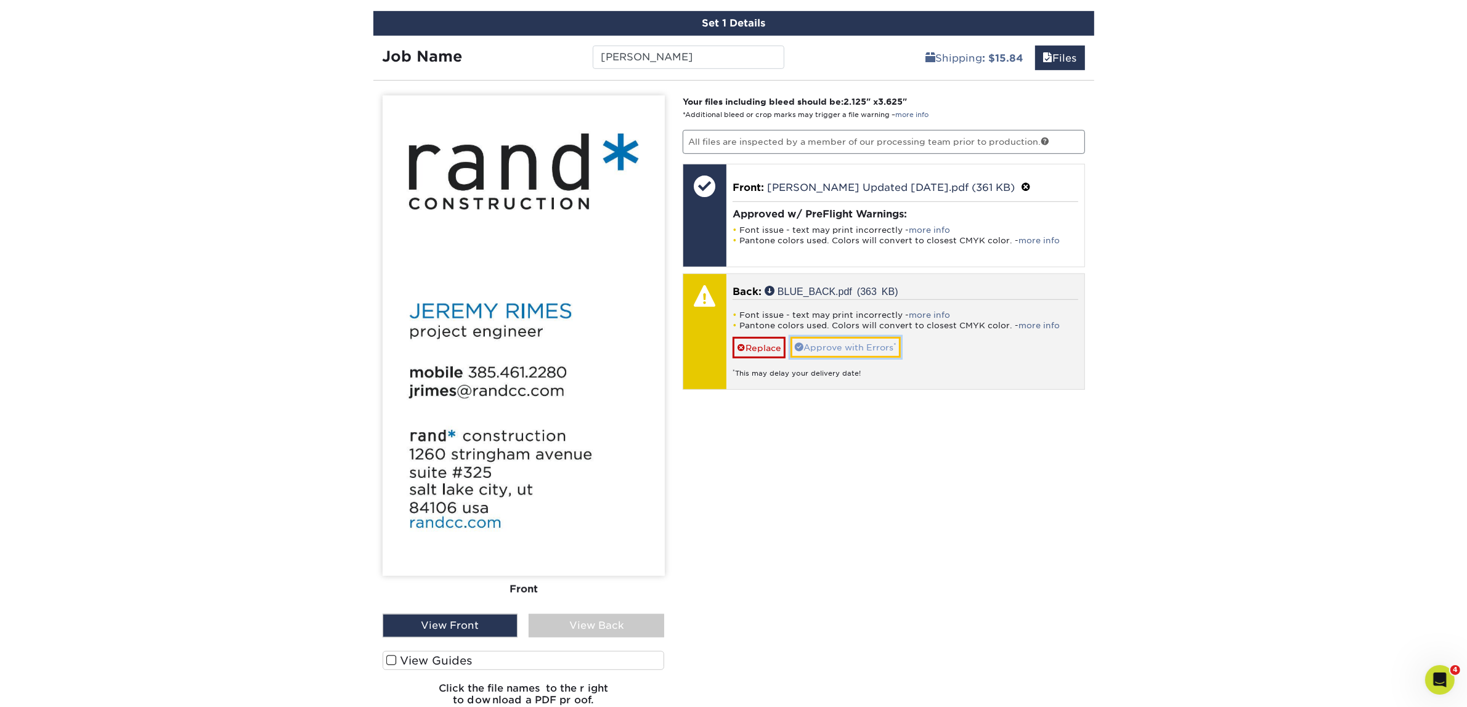
click at [867, 337] on link "Approve with Errors *" at bounding box center [845, 347] width 110 height 21
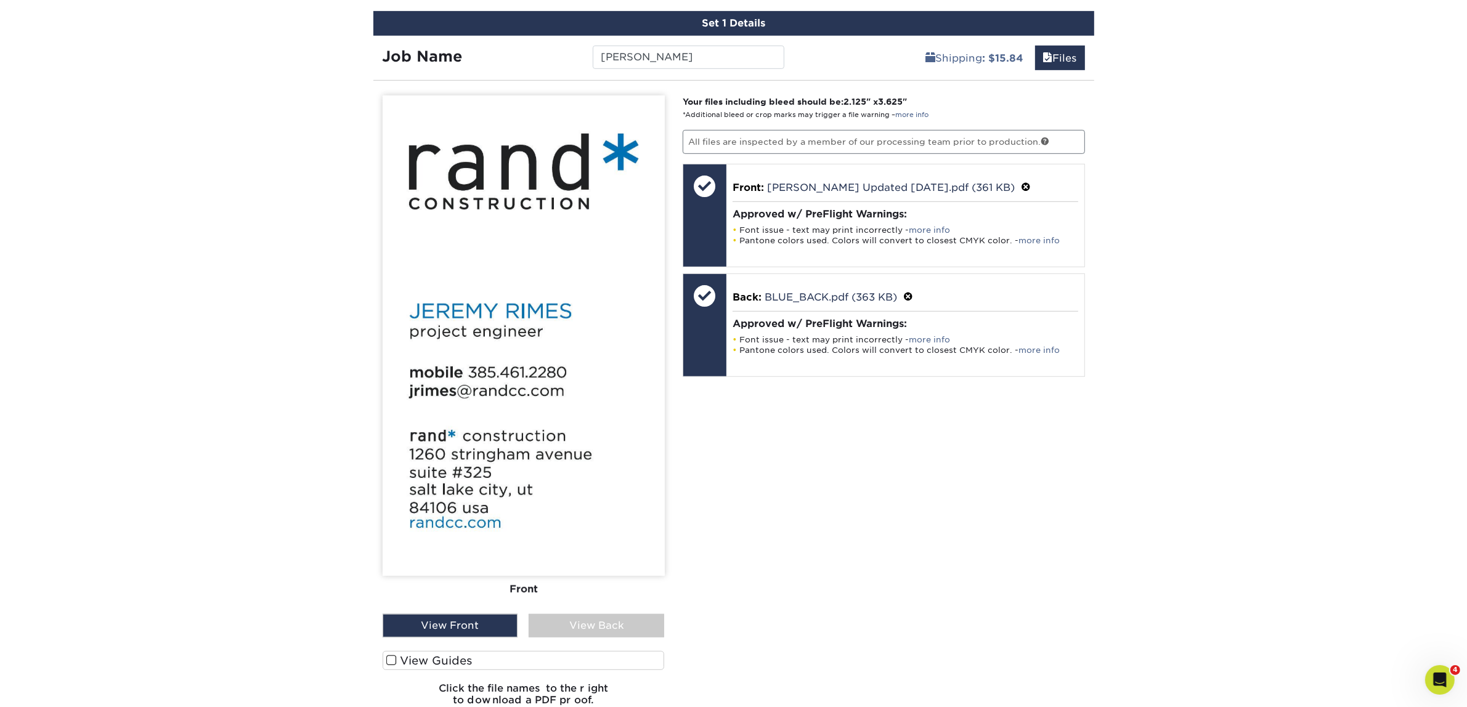
drag, startPoint x: 558, startPoint y: 617, endPoint x: 485, endPoint y: 636, distance: 75.1
click at [558, 617] on div "View Back" at bounding box center [596, 625] width 136 height 23
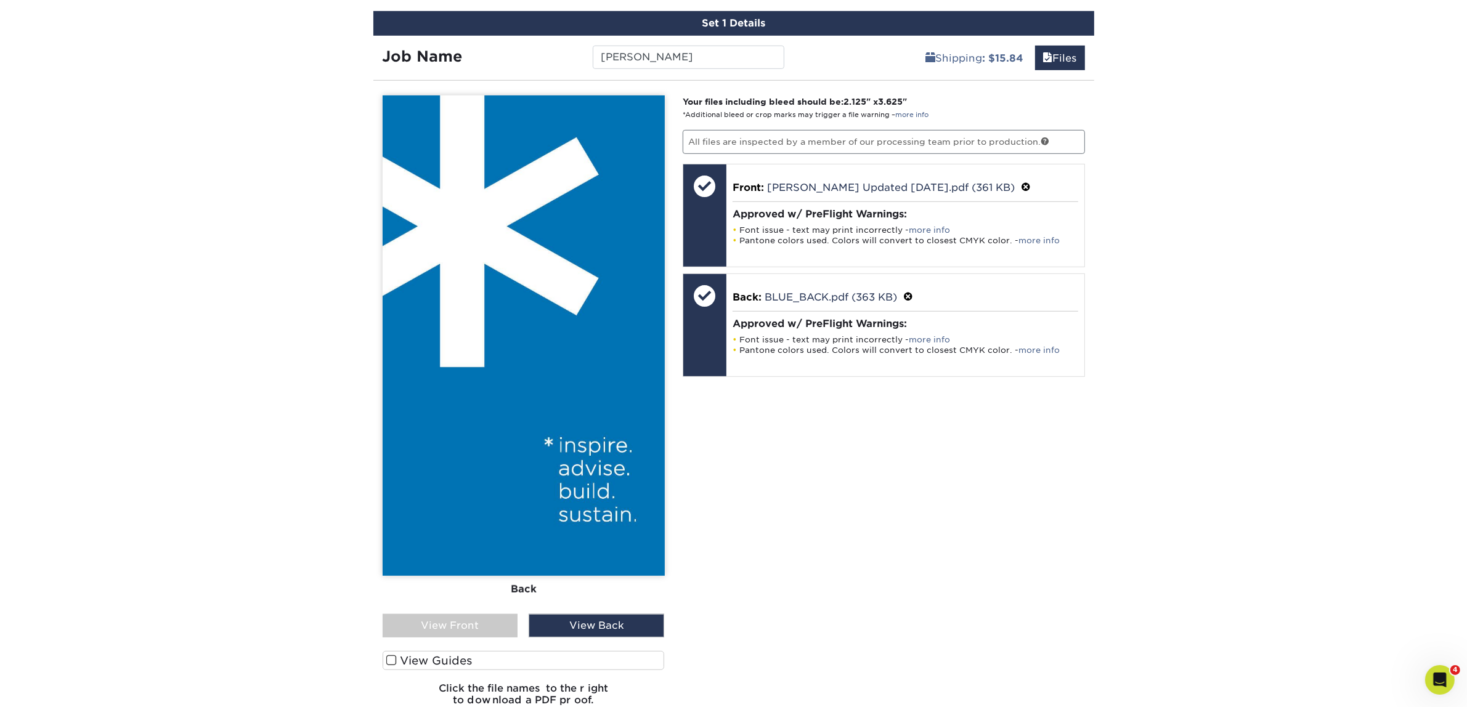
click at [465, 619] on div "View Front" at bounding box center [450, 625] width 136 height 23
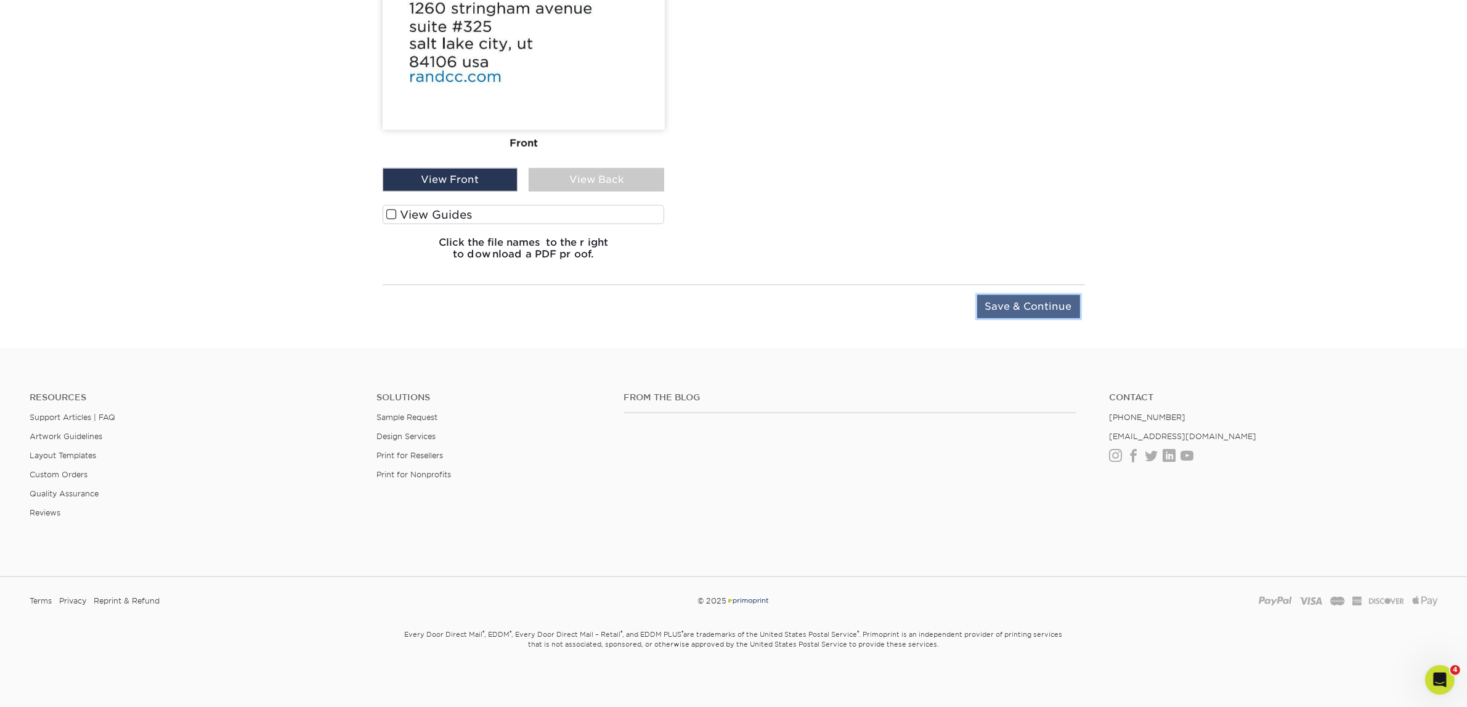
click at [1003, 302] on input "Save & Continue" at bounding box center [1028, 306] width 103 height 23
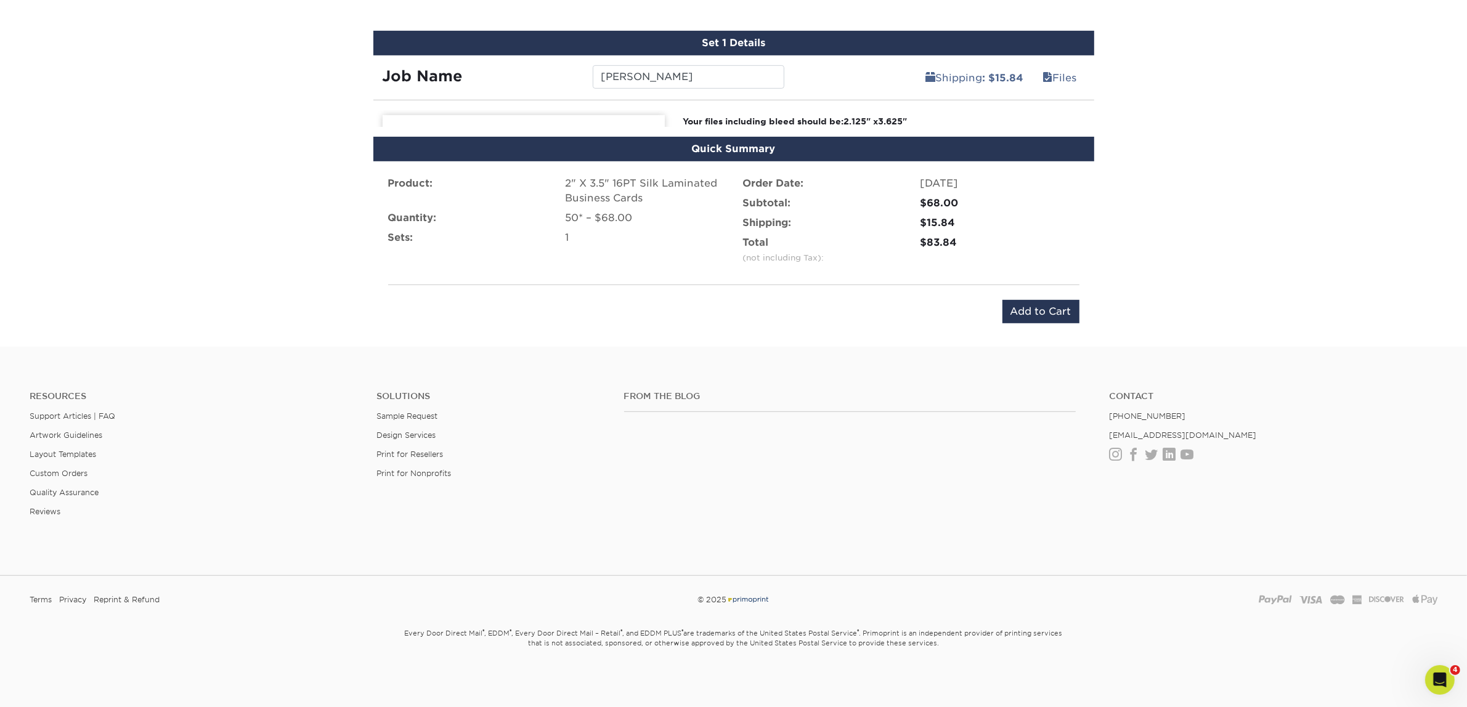
scroll to position [746, 0]
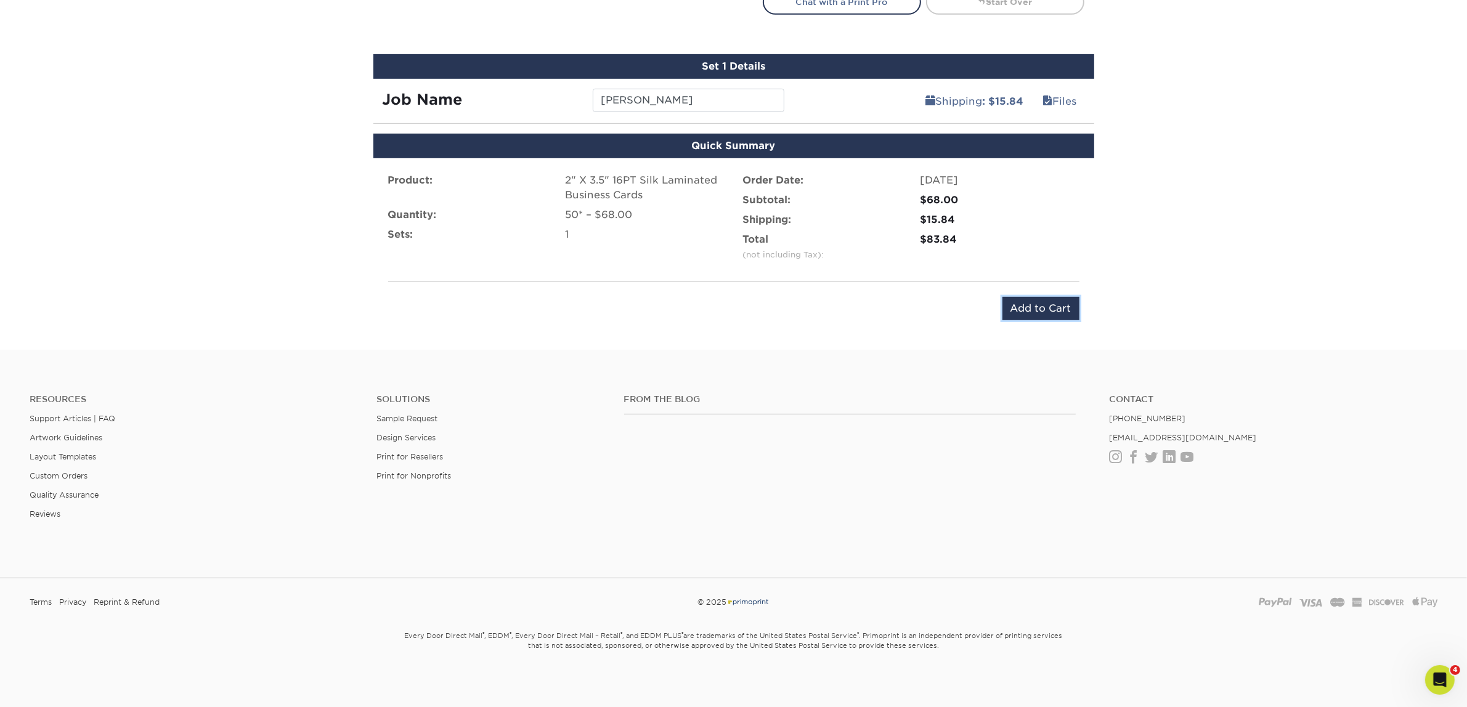
click at [1003, 302] on input "Add to Cart" at bounding box center [1040, 308] width 77 height 23
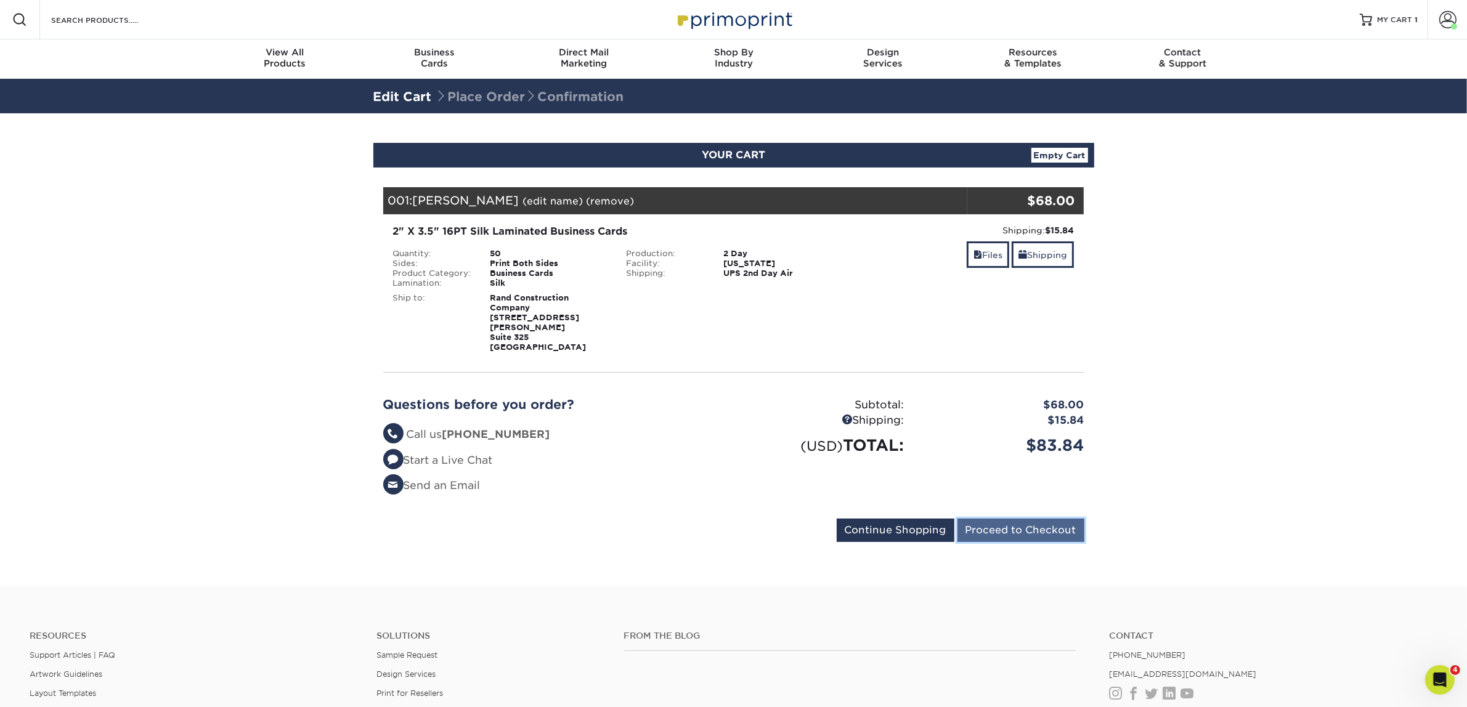
click at [1003, 519] on input "Proceed to Checkout" at bounding box center [1020, 530] width 127 height 23
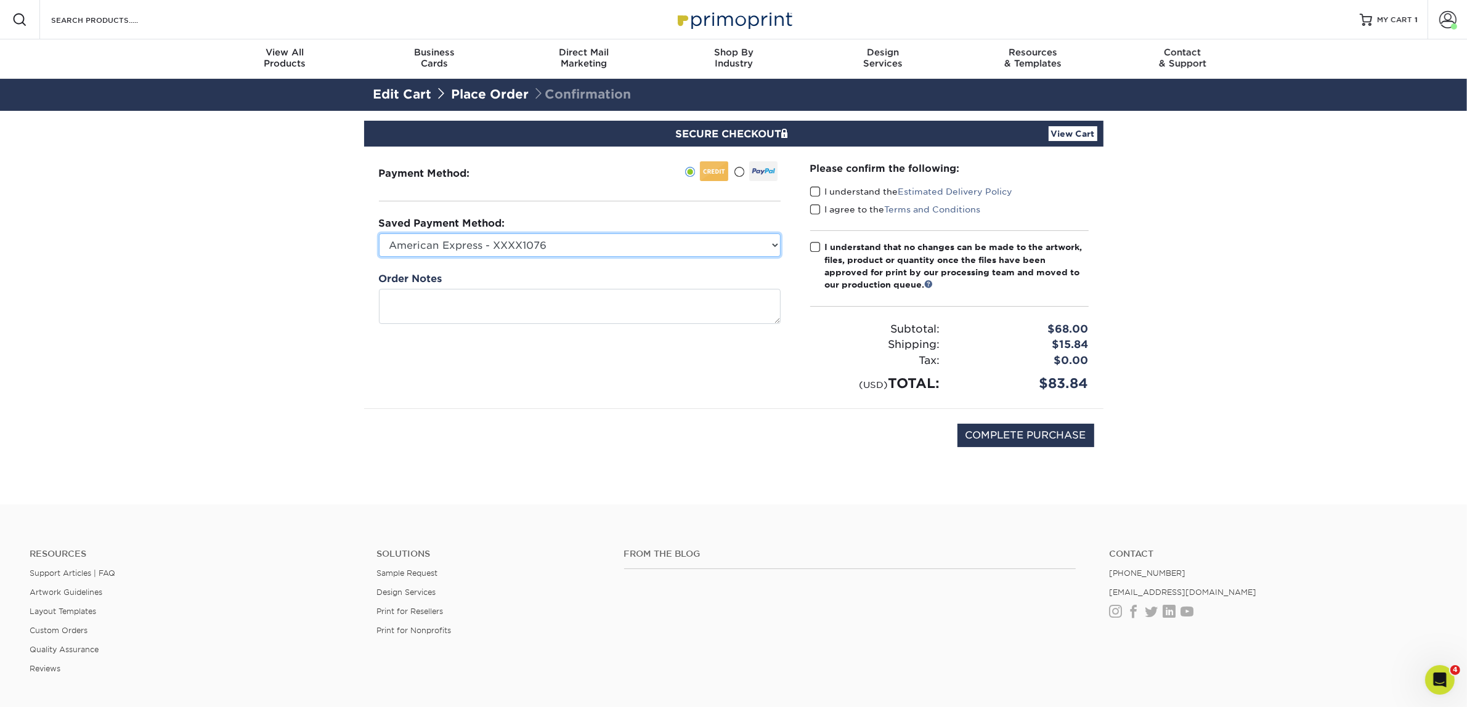
click at [552, 249] on select "American Express - XXXX1076 Visa - XXXX4105 New Credit Card" at bounding box center [580, 244] width 402 height 23
select select "74325"
click at [379, 233] on select "American Express - XXXX1076 Visa - XXXX4105 New Credit Card" at bounding box center [580, 244] width 402 height 23
click at [816, 187] on span at bounding box center [815, 192] width 10 height 12
click at [0, 0] on input "I understand the Estimated Delivery Policy" at bounding box center [0, 0] width 0 height 0
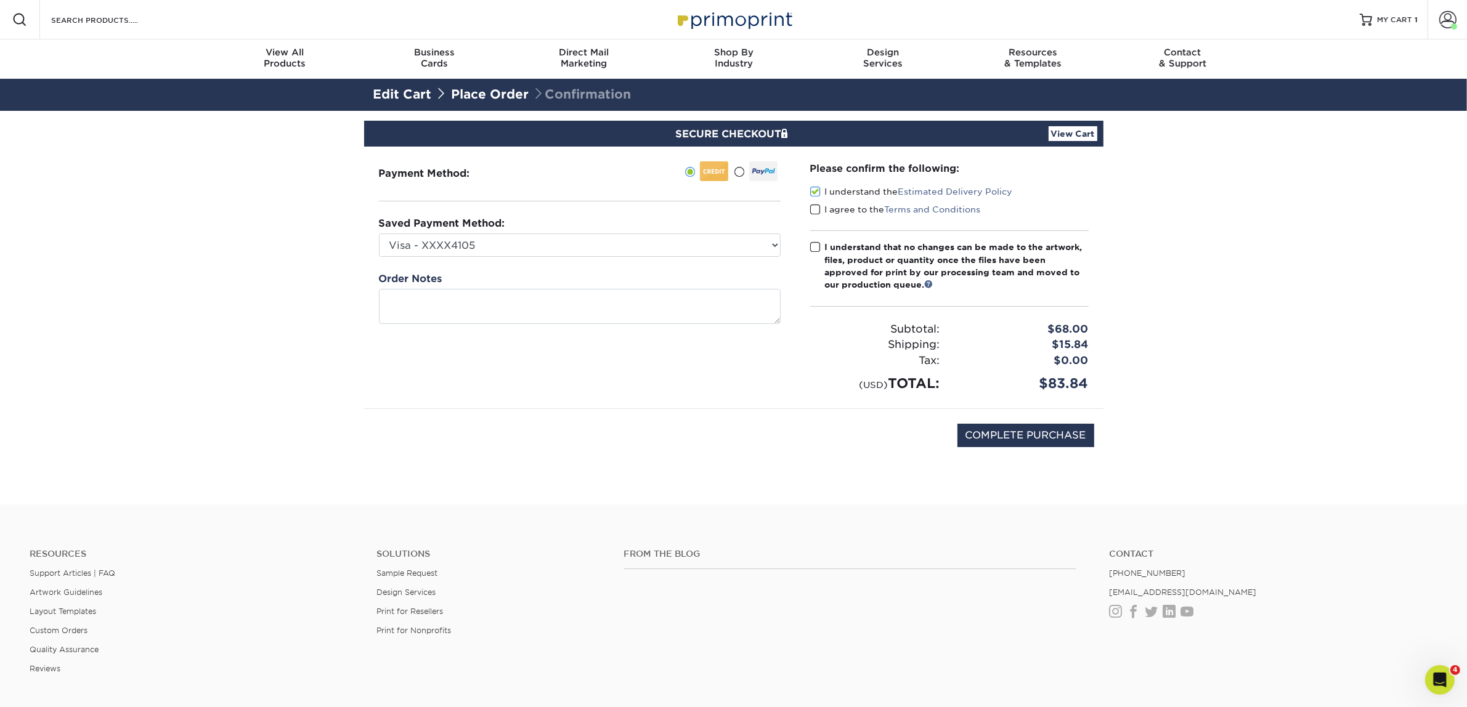
click at [818, 208] on span at bounding box center [815, 210] width 10 height 12
click at [0, 0] on input "I agree to the Terms and Conditions" at bounding box center [0, 0] width 0 height 0
click at [815, 244] on span at bounding box center [815, 247] width 10 height 12
click at [0, 0] on input "I understand that no changes can be made to the artwork, files, product or quan…" at bounding box center [0, 0] width 0 height 0
click at [1075, 428] on input "COMPLETE PURCHASE" at bounding box center [1025, 435] width 137 height 23
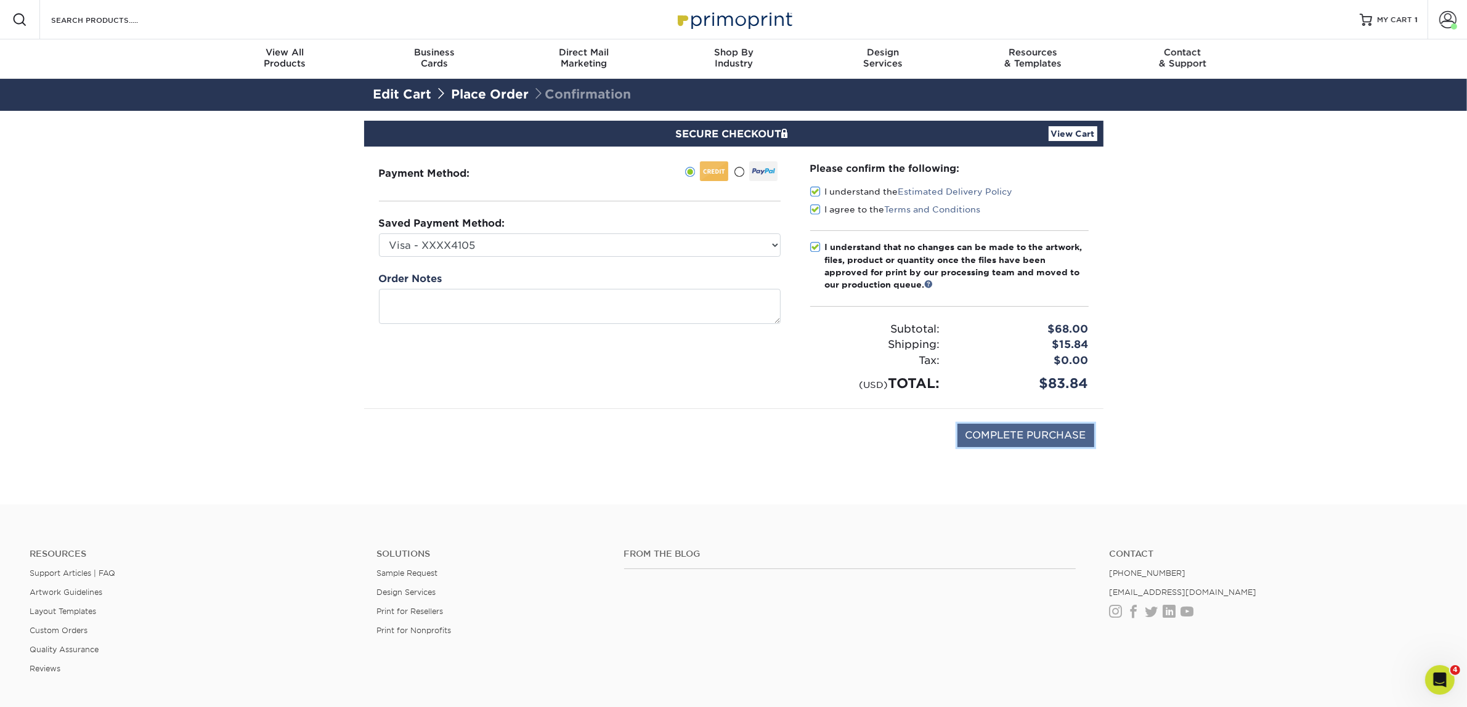
type input "PROCESSING, PLEASE WAIT..."
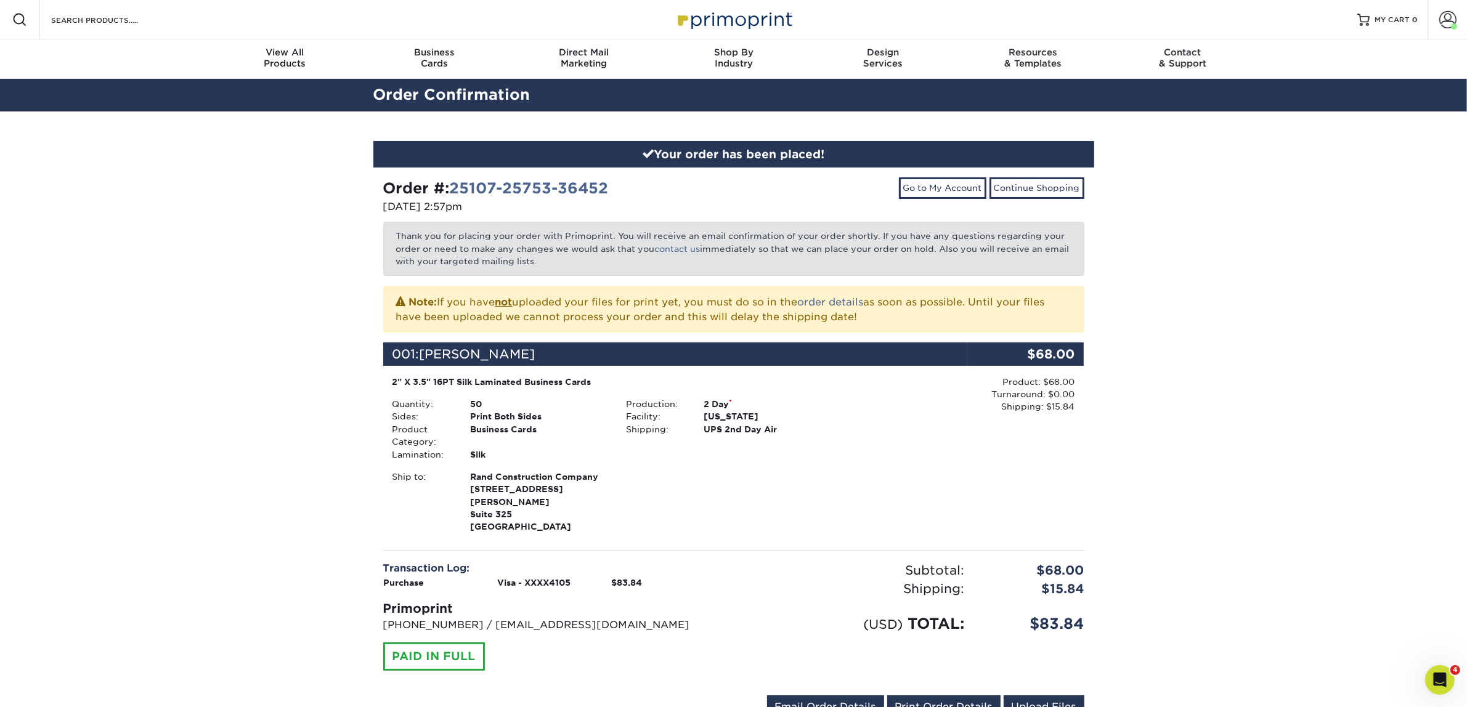
scroll to position [231, 0]
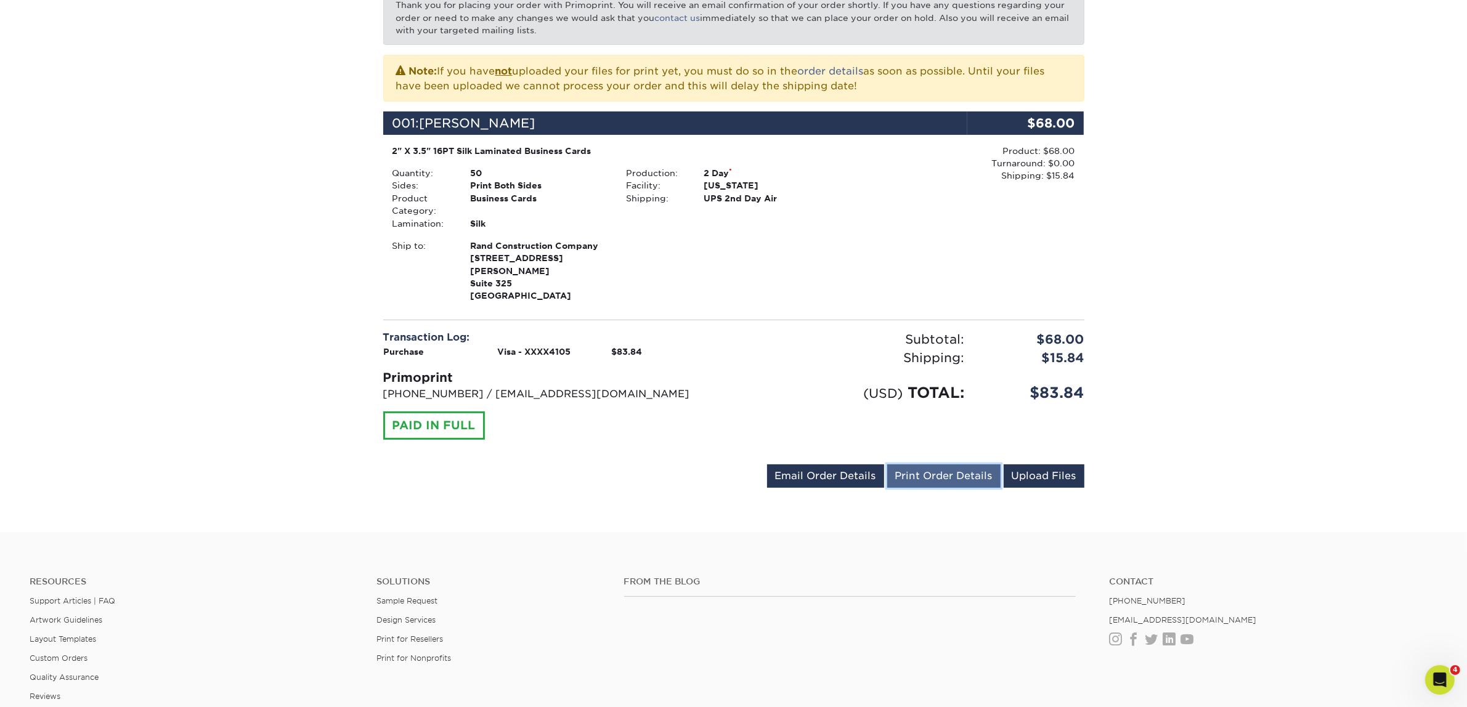
click at [928, 468] on link "Print Order Details" at bounding box center [943, 475] width 113 height 23
